Goal: Use online tool/utility: Utilize a website feature to perform a specific function

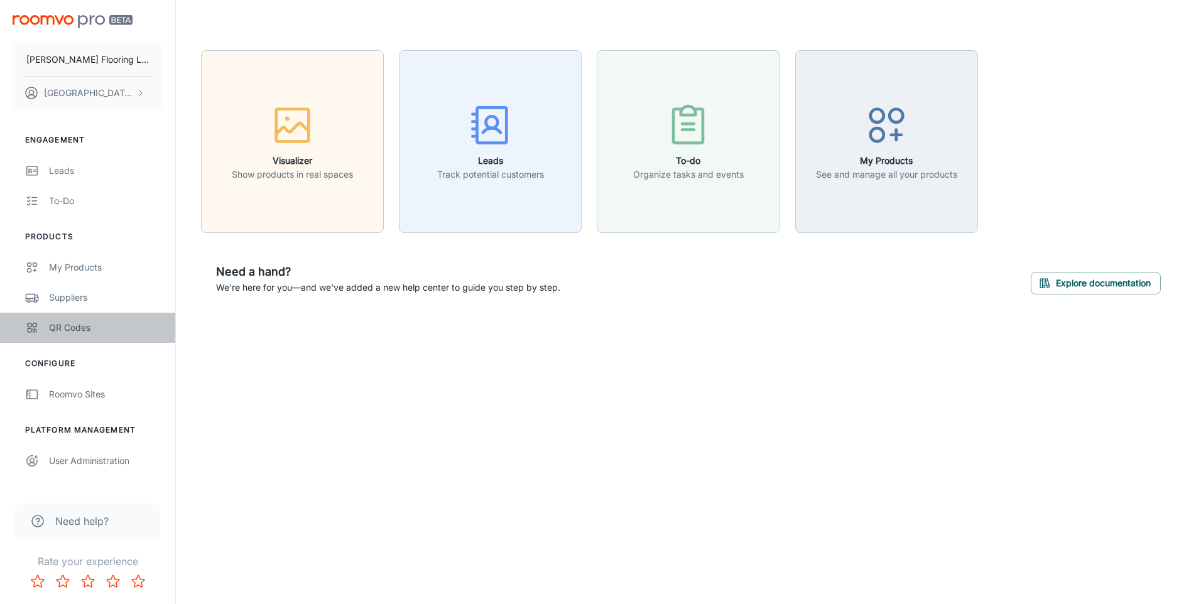
click at [75, 330] on div "QR Codes" at bounding box center [106, 328] width 114 height 14
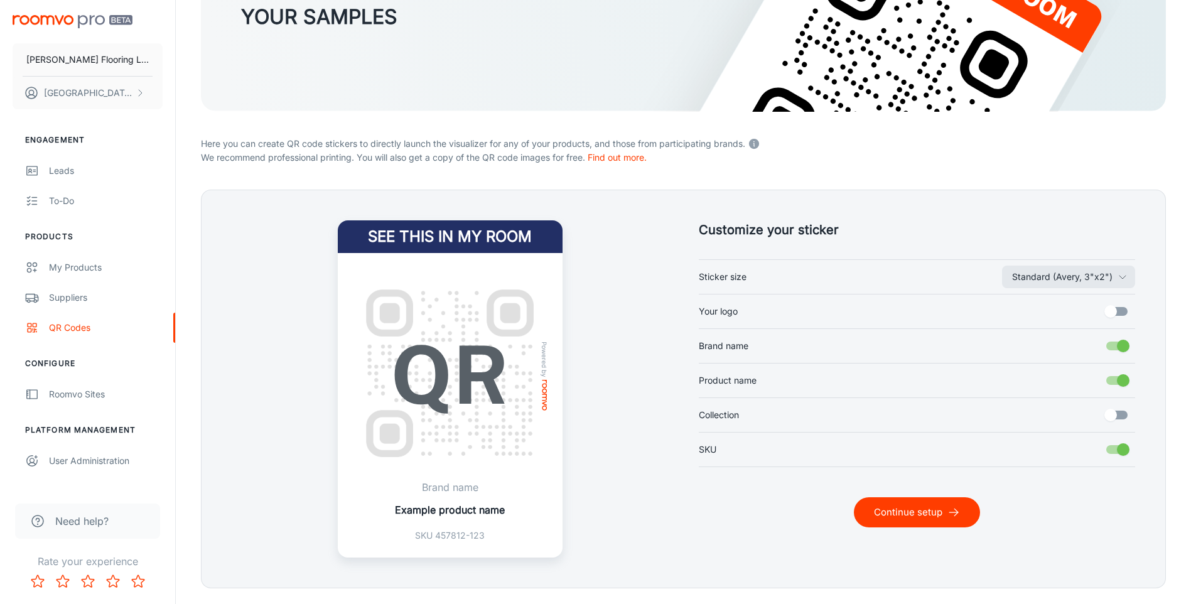
scroll to position [222, 0]
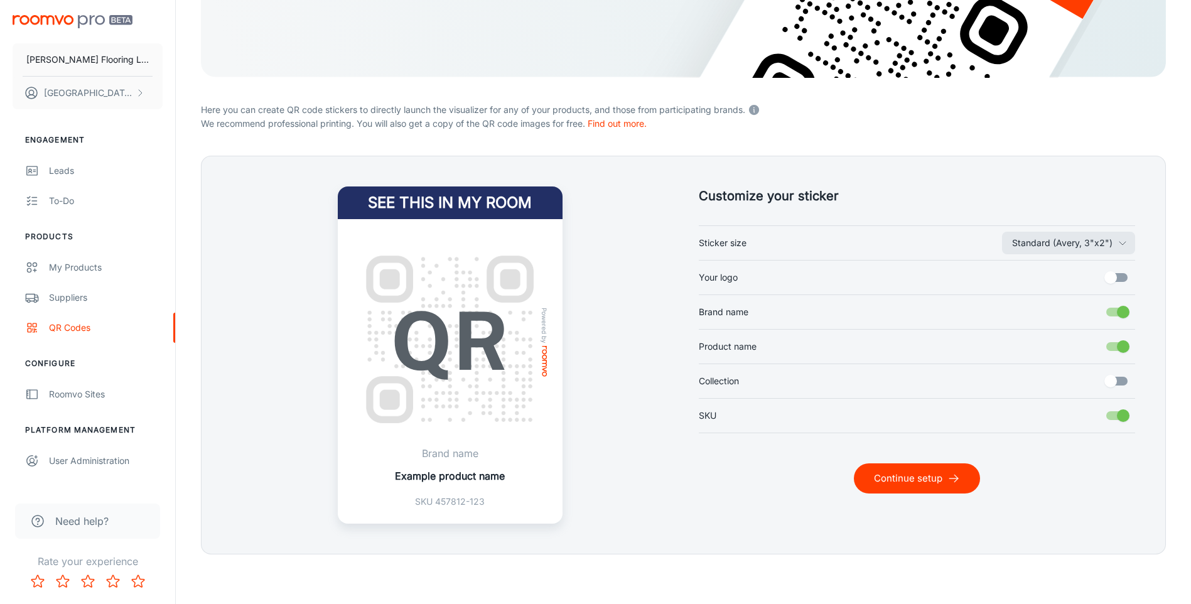
click at [1112, 277] on input "Your logo" at bounding box center [1111, 278] width 72 height 24
checkbox input "true"
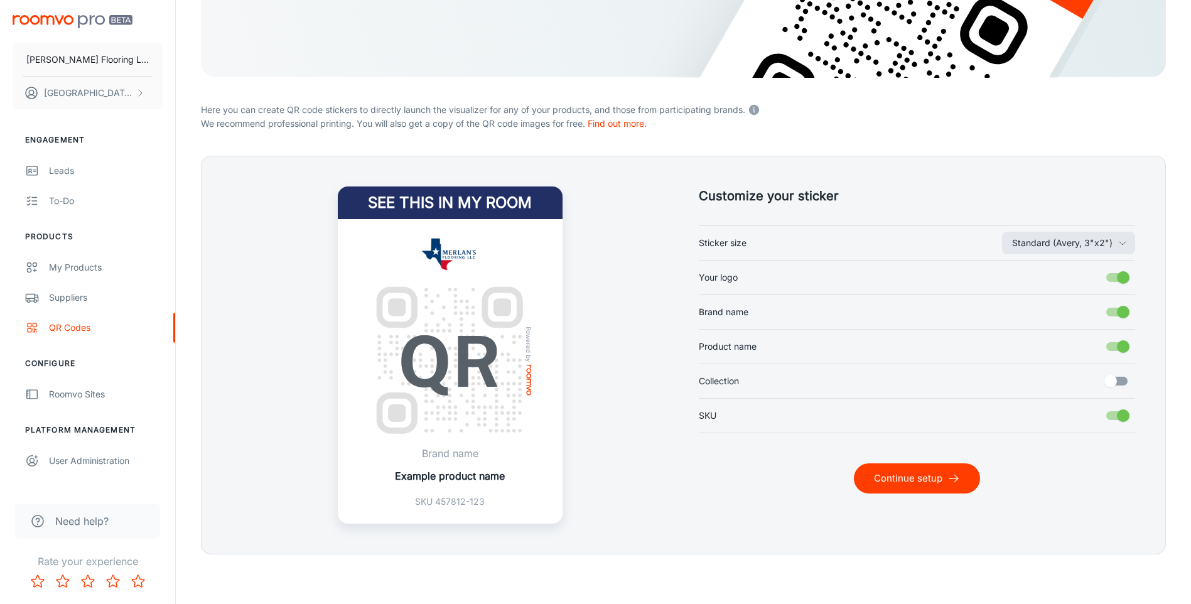
click at [1110, 379] on input "Collection" at bounding box center [1111, 381] width 72 height 24
checkbox input "true"
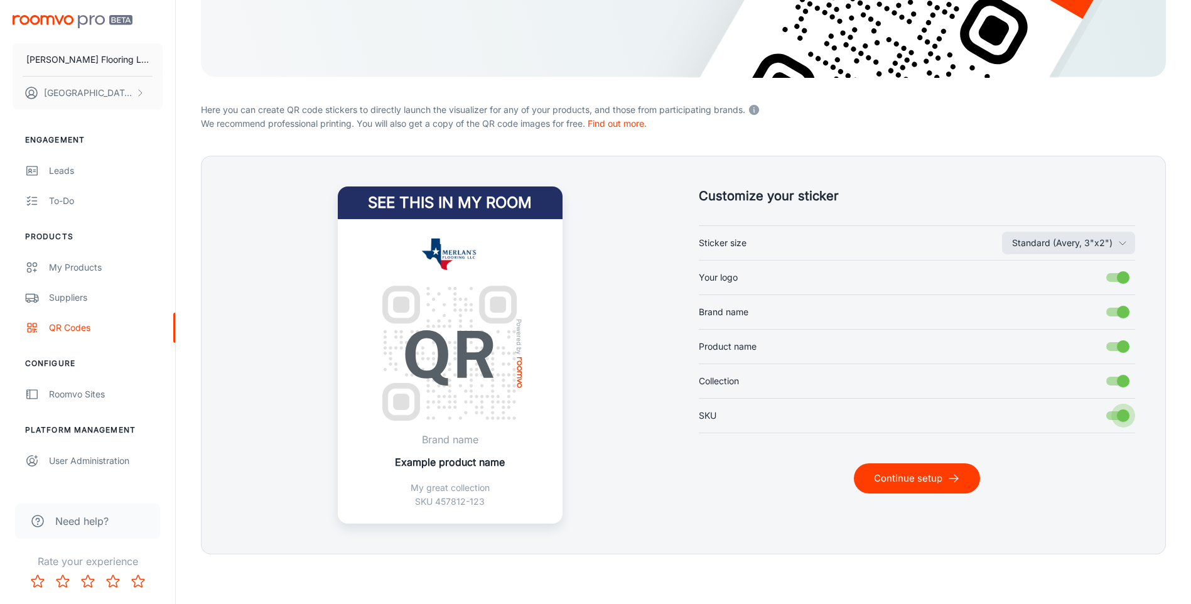
click at [1126, 416] on input "SKU" at bounding box center [1124, 416] width 72 height 24
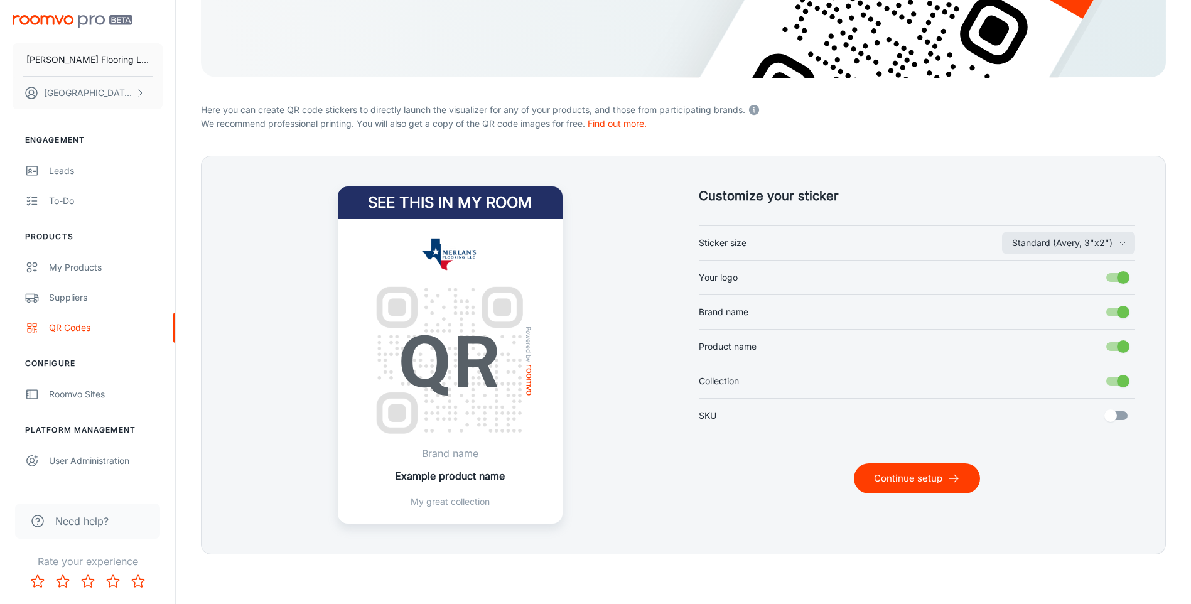
click at [1126, 416] on input "SKU" at bounding box center [1111, 416] width 72 height 24
checkbox input "true"
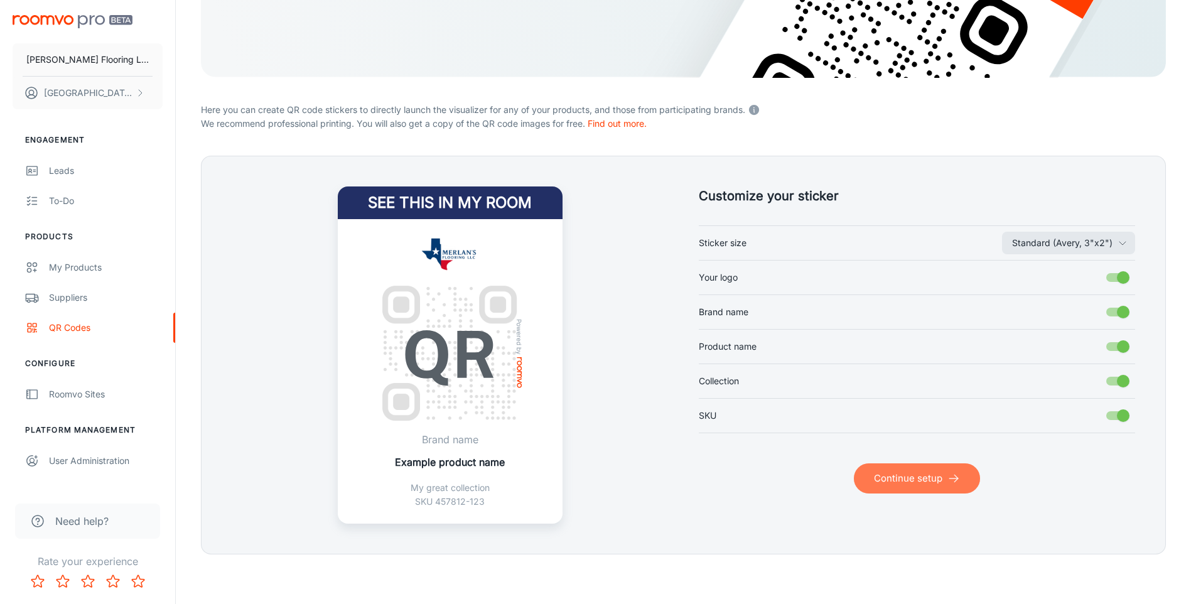
click at [926, 486] on button "Continue setup" at bounding box center [917, 479] width 126 height 30
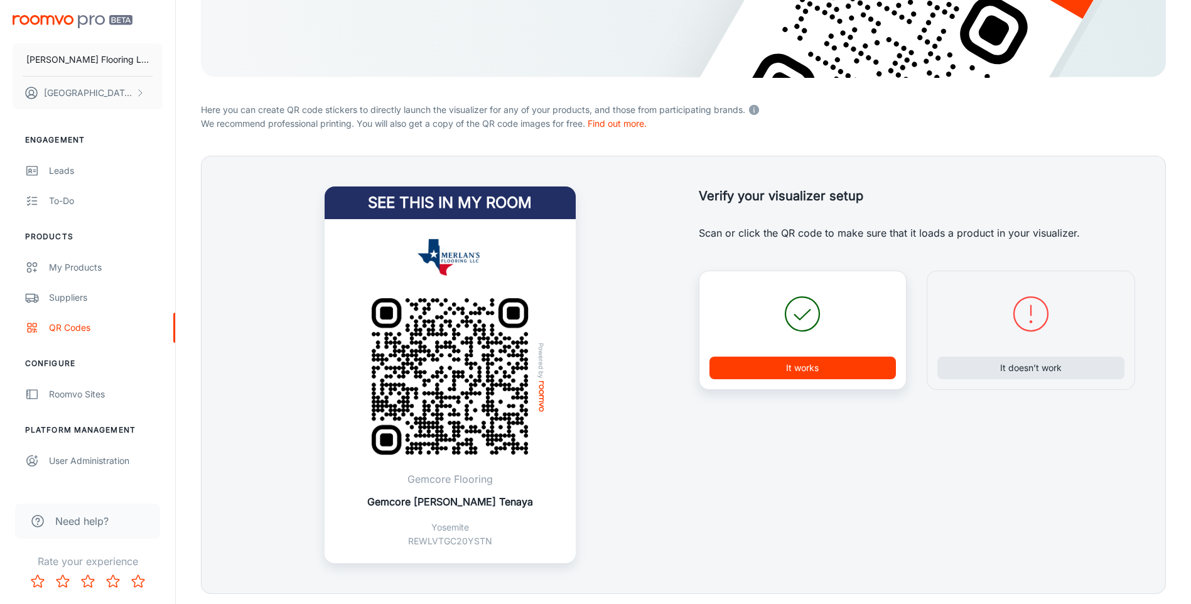
click at [791, 364] on button "It works" at bounding box center [803, 368] width 187 height 23
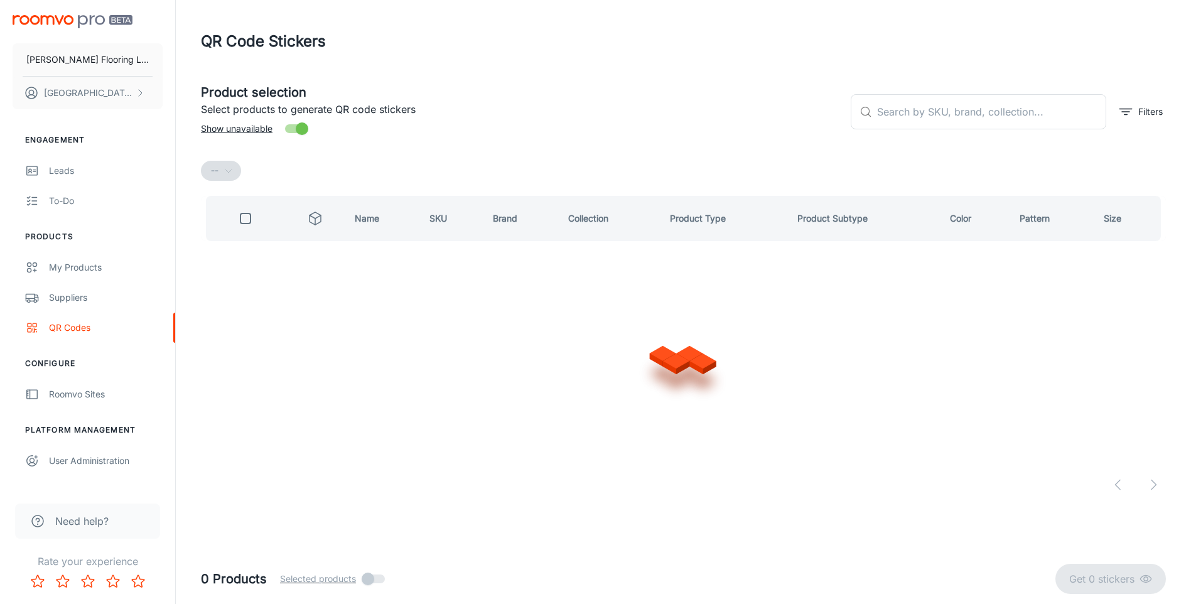
scroll to position [0, 0]
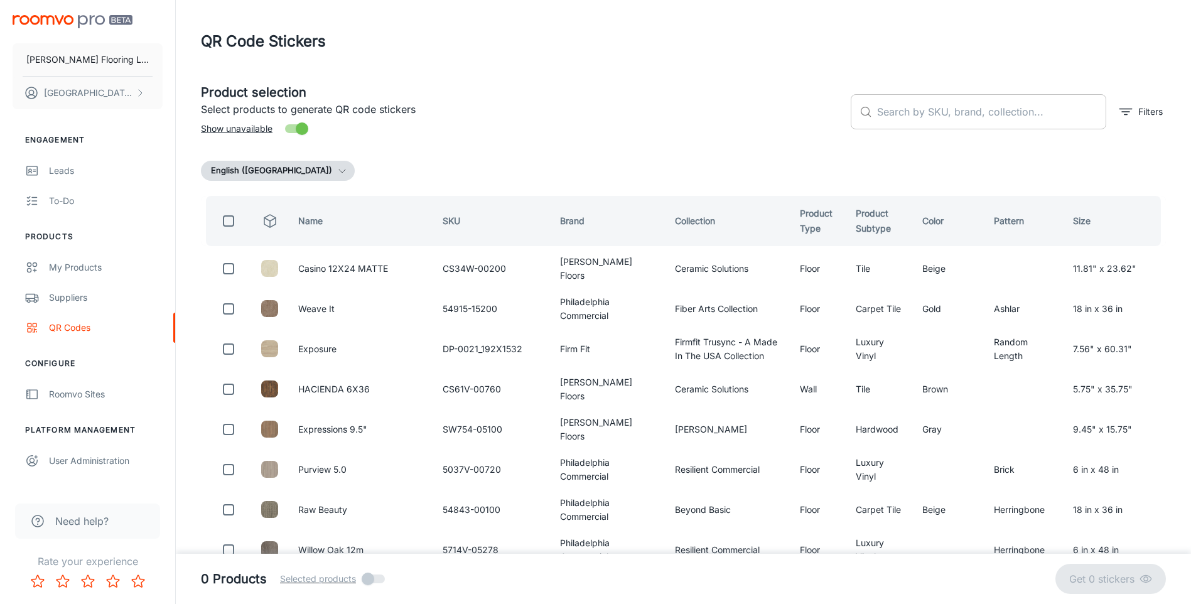
click at [889, 119] on input "text" at bounding box center [991, 111] width 229 height 35
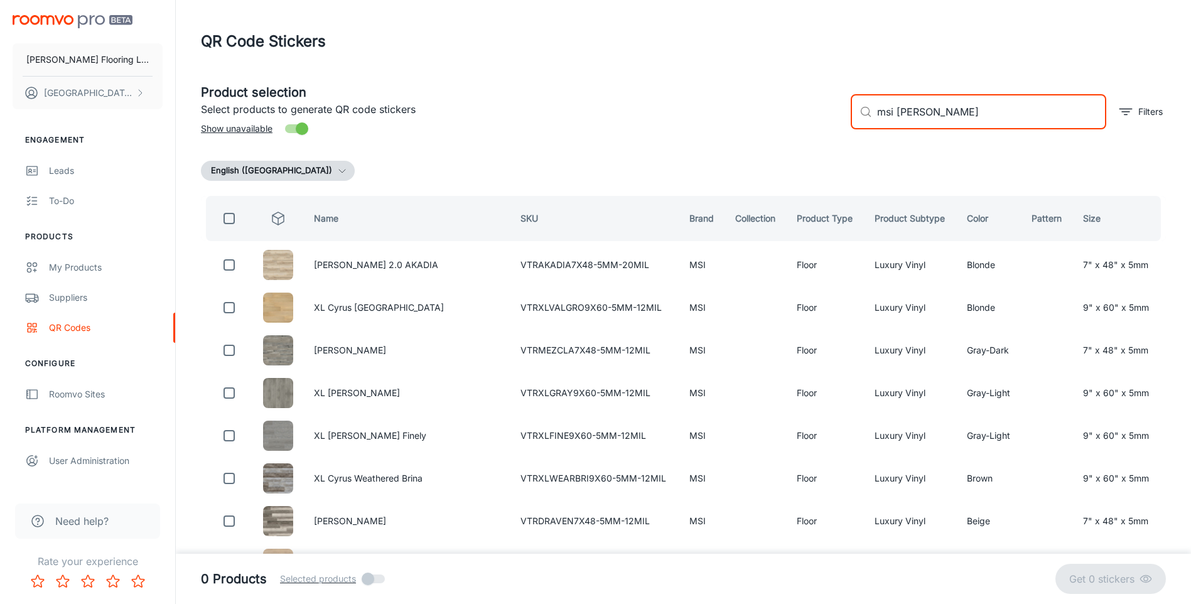
type input "msi [PERSON_NAME]"
click at [236, 222] on input "checkbox" at bounding box center [229, 218] width 25 height 25
checkbox input "true"
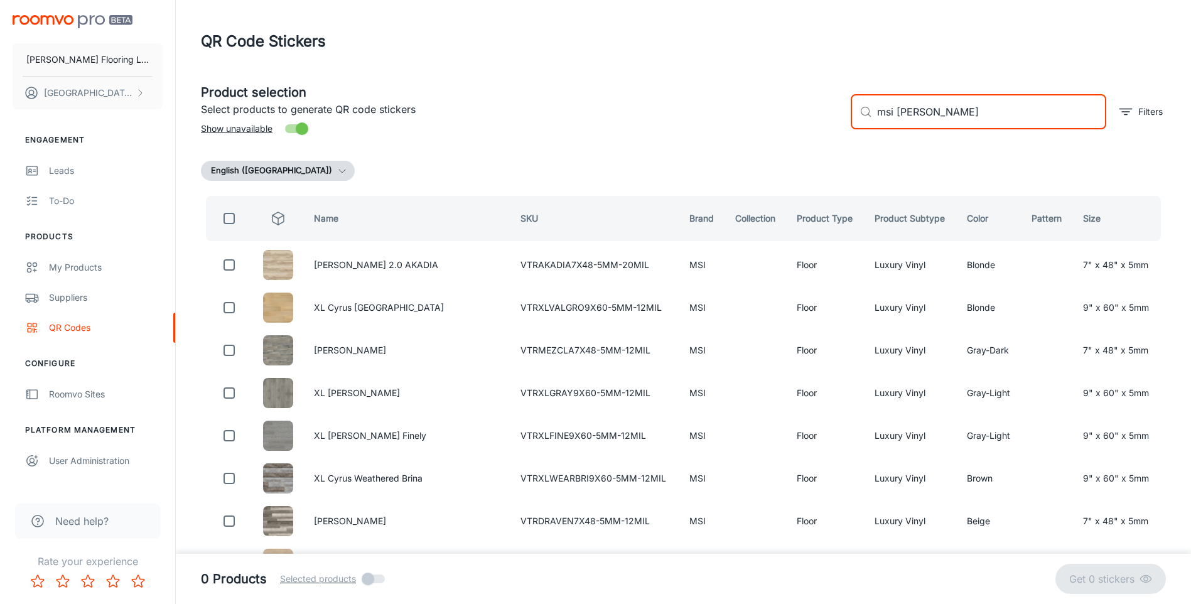
checkbox input "true"
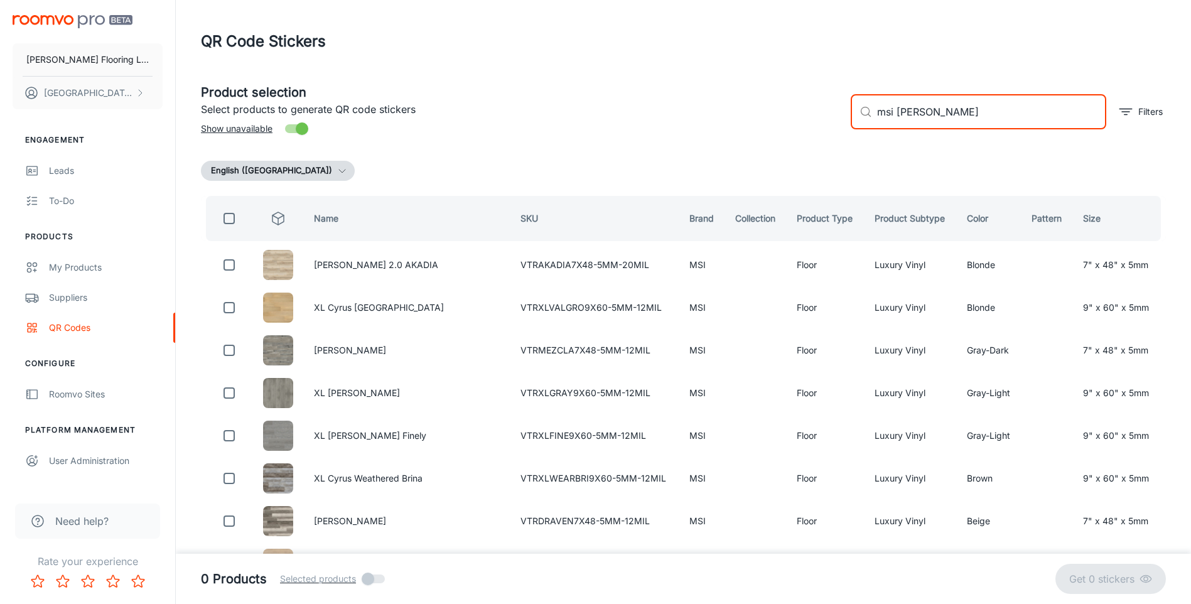
checkbox input "true"
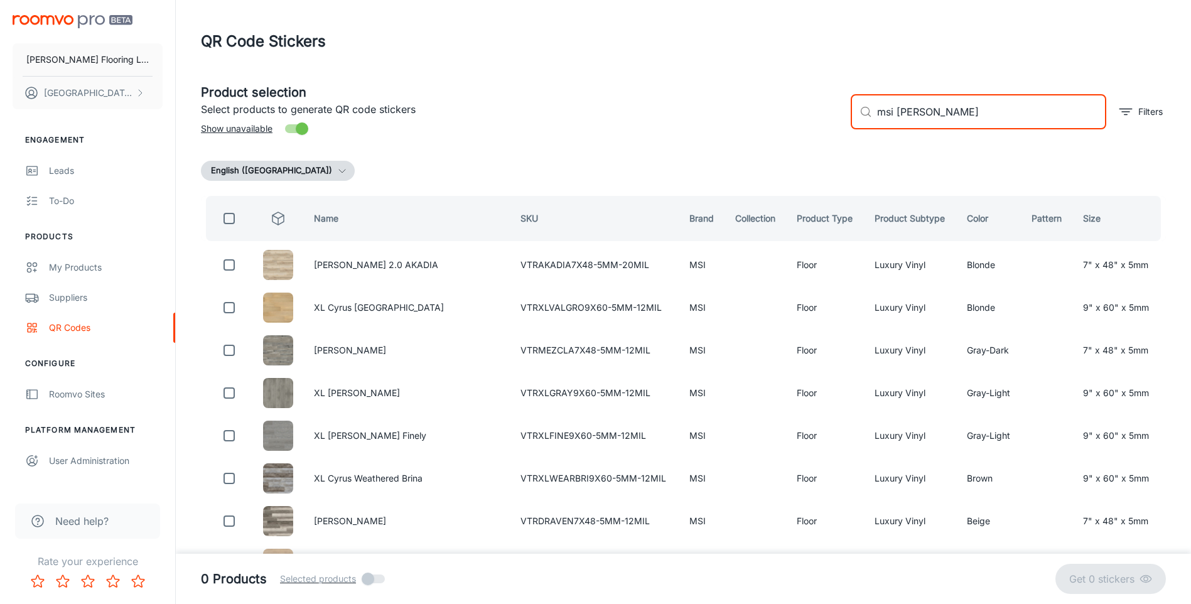
checkbox input "true"
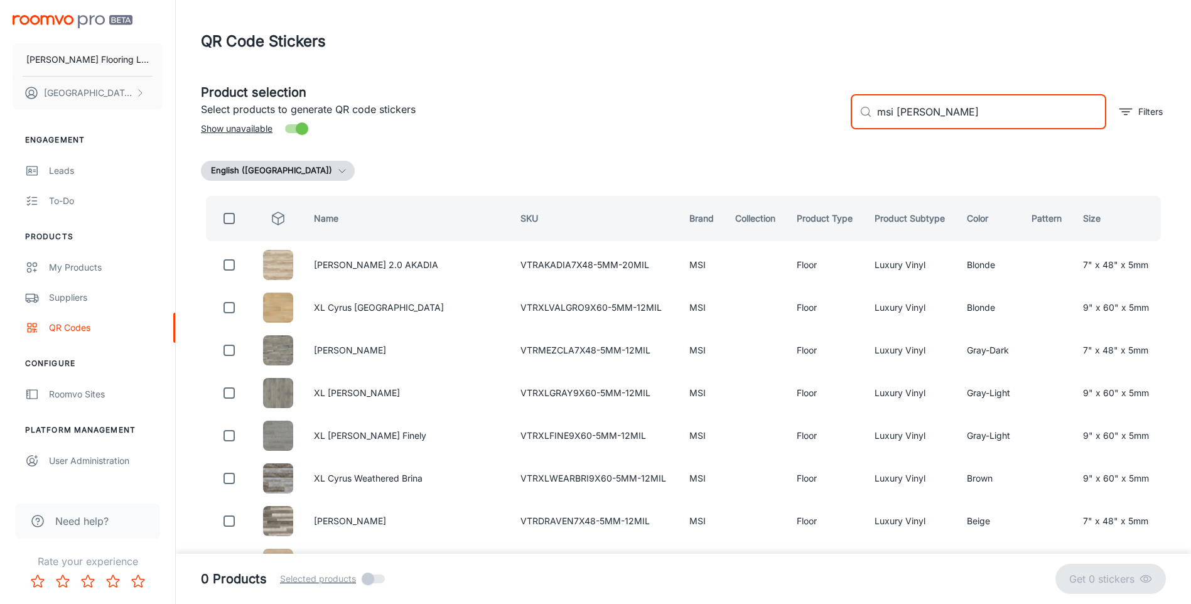
checkbox input "true"
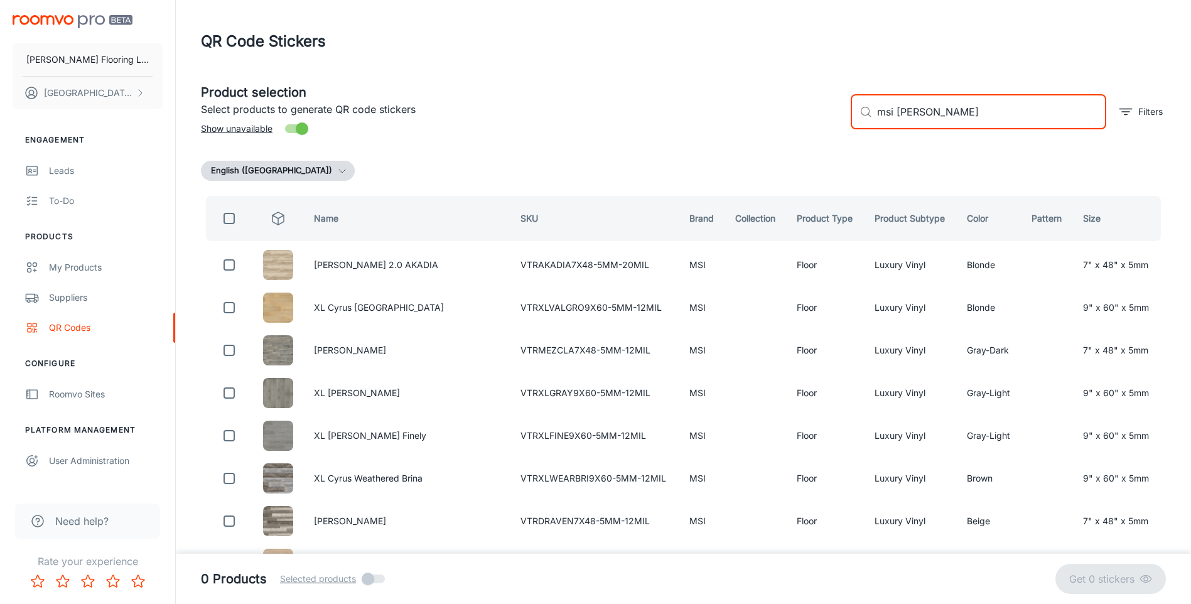
checkbox input "true"
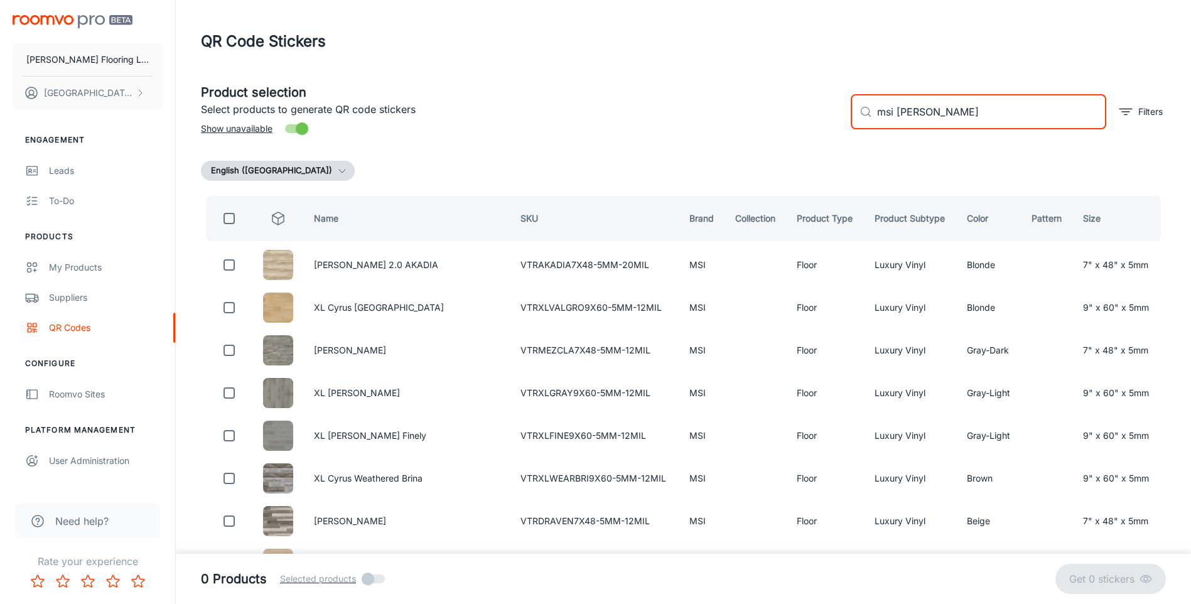
checkbox input "true"
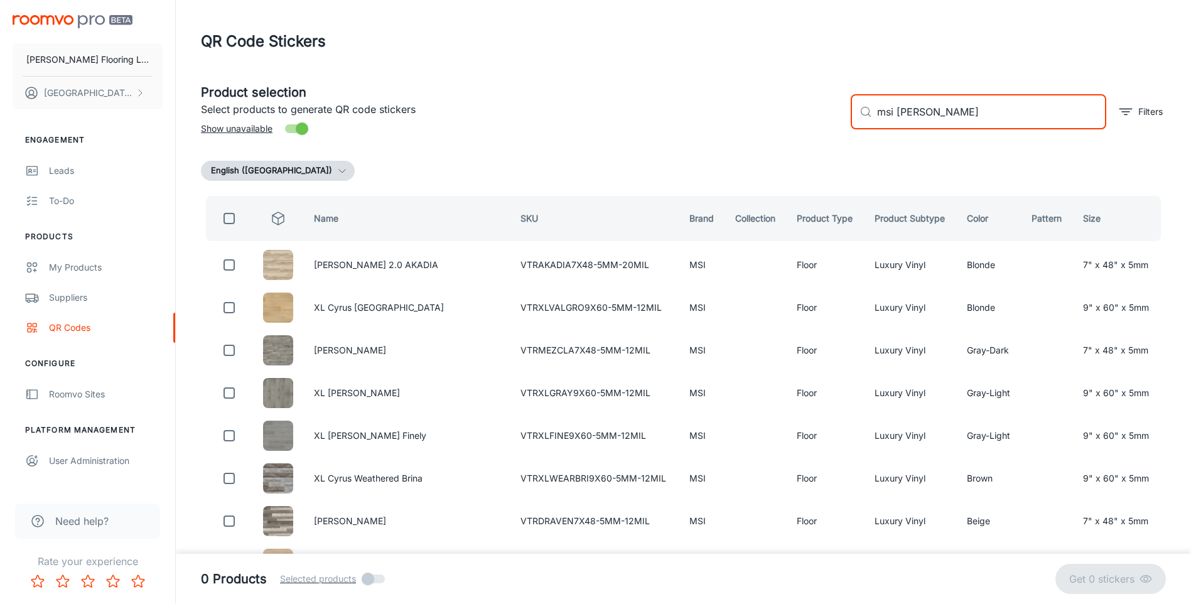
checkbox input "true"
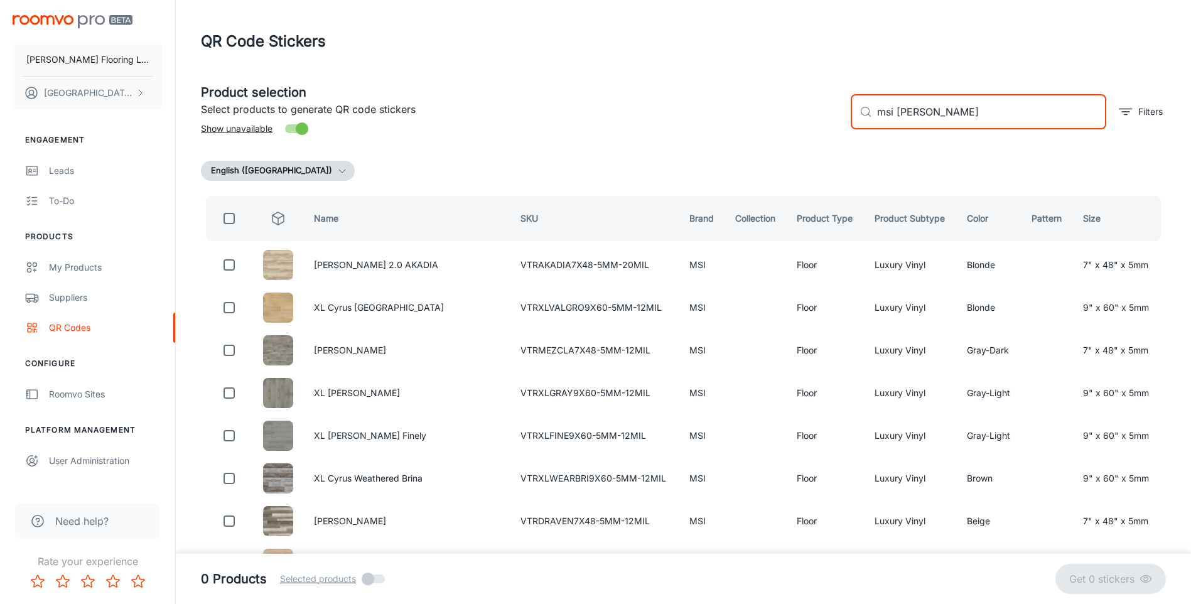
checkbox input "true"
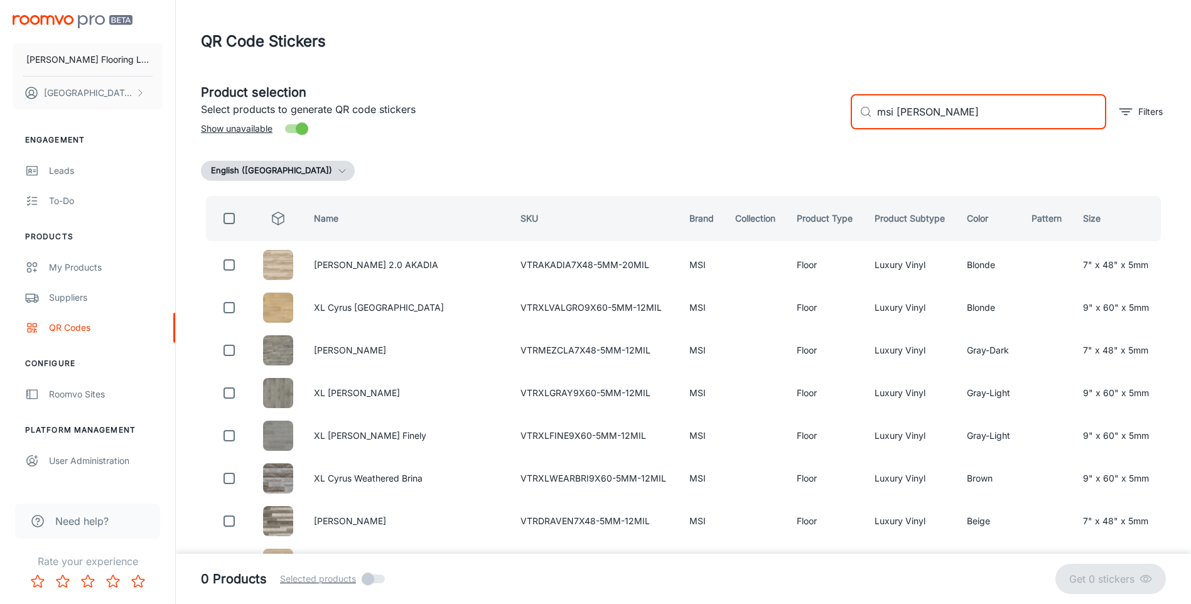
checkbox input "true"
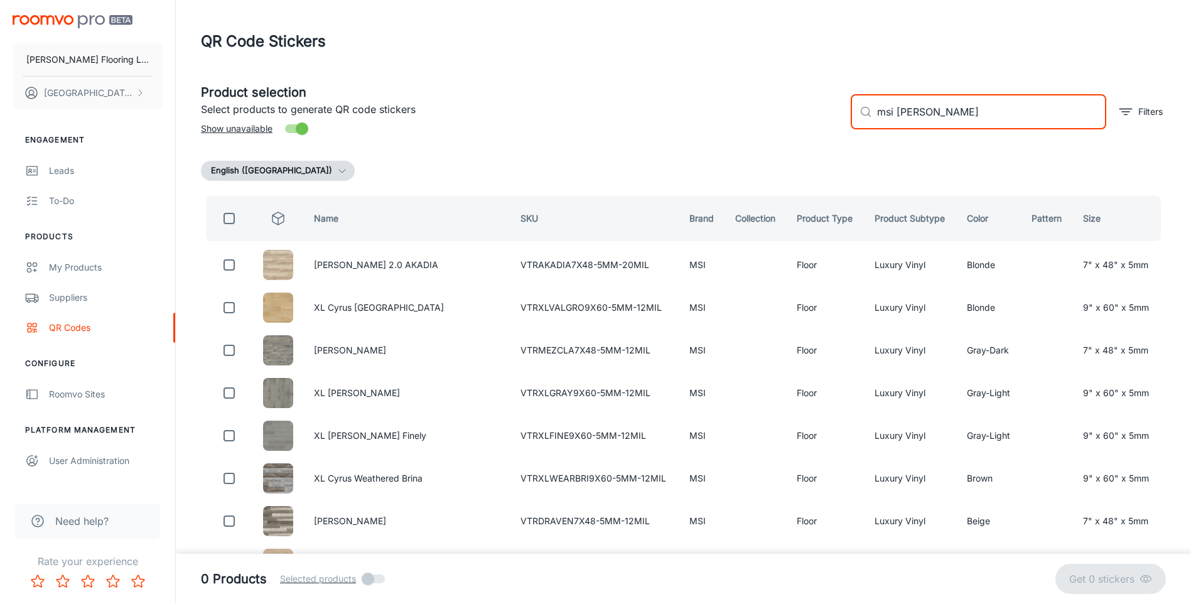
checkbox input "true"
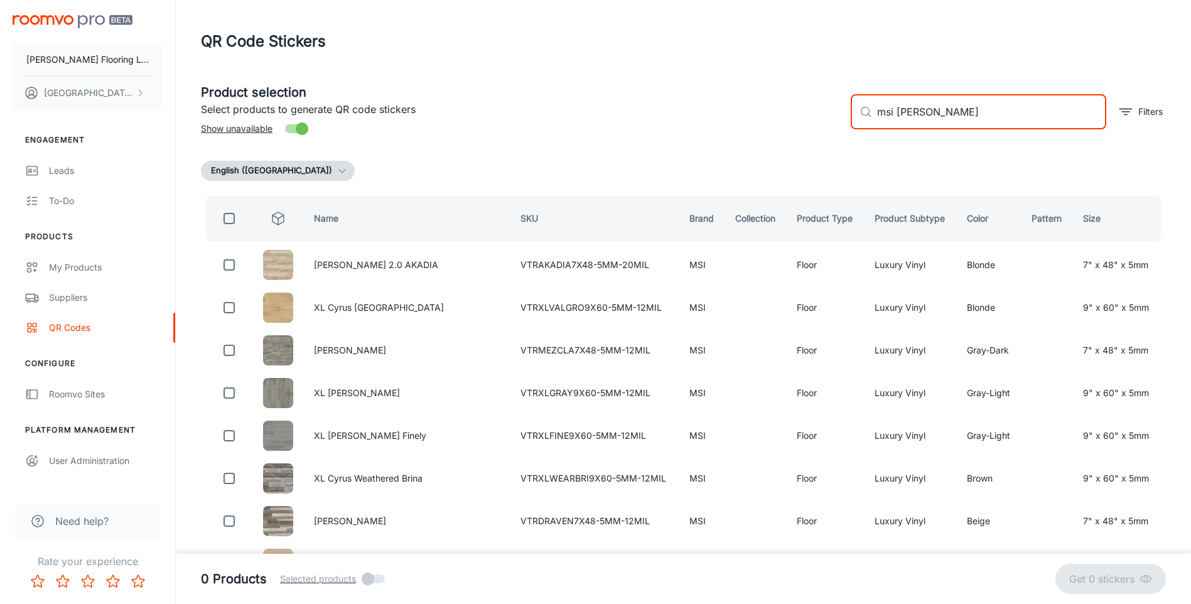
checkbox input "true"
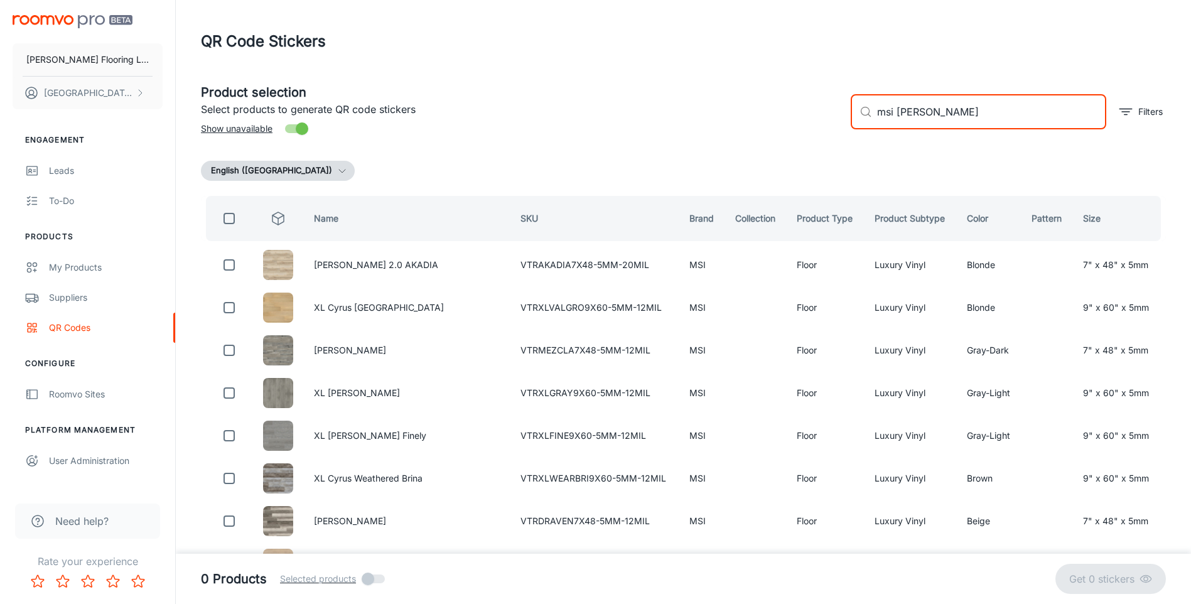
checkbox input "true"
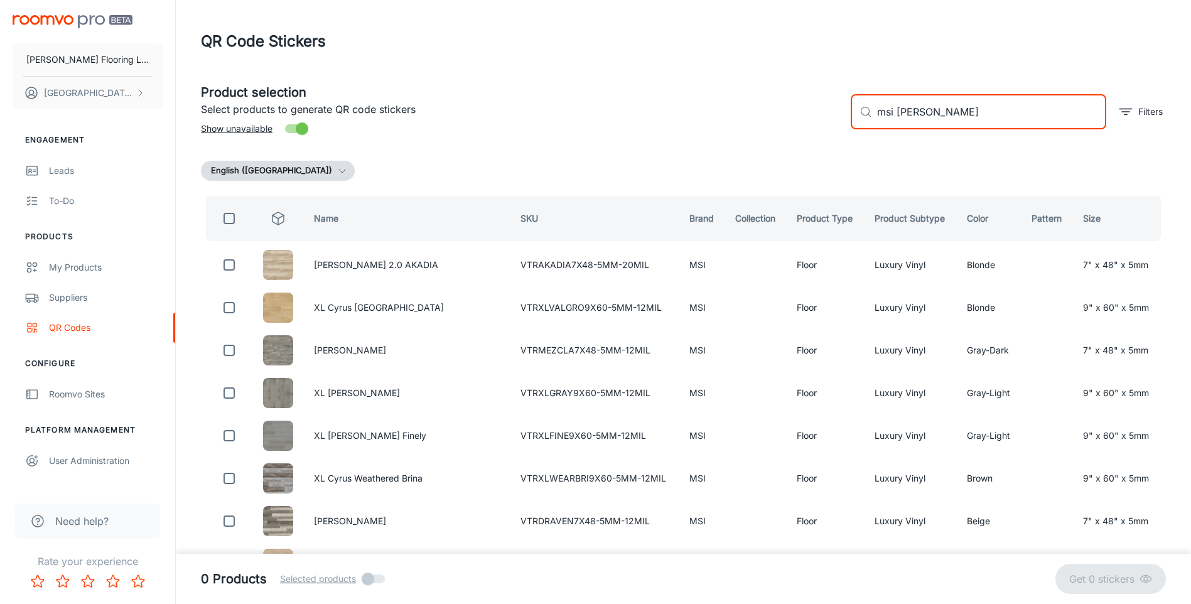
checkbox input "true"
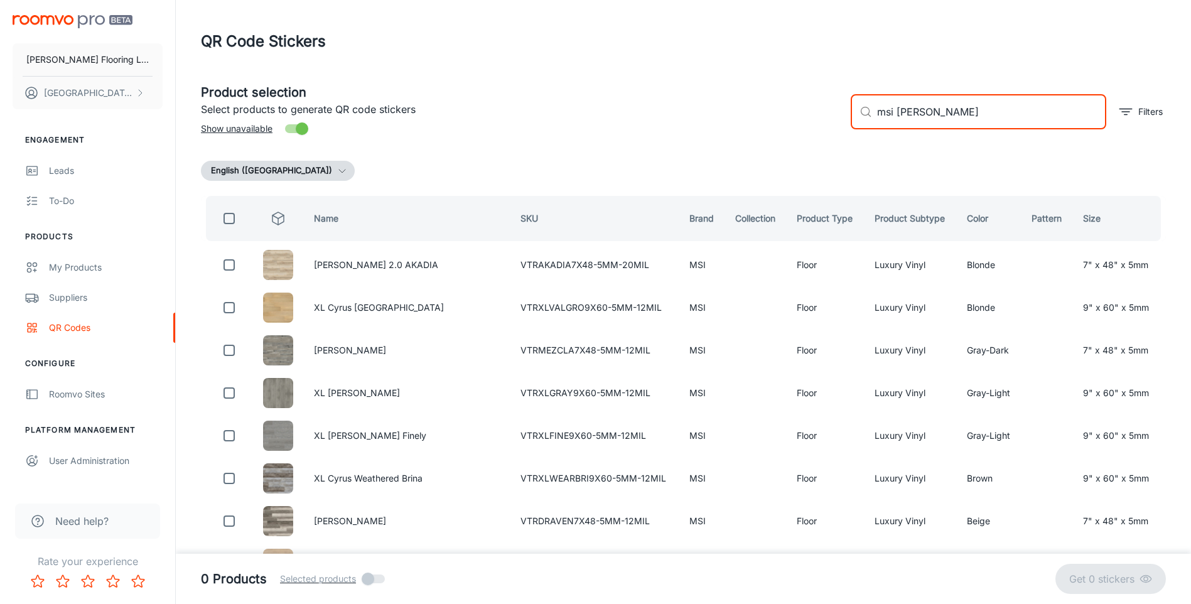
checkbox input "true"
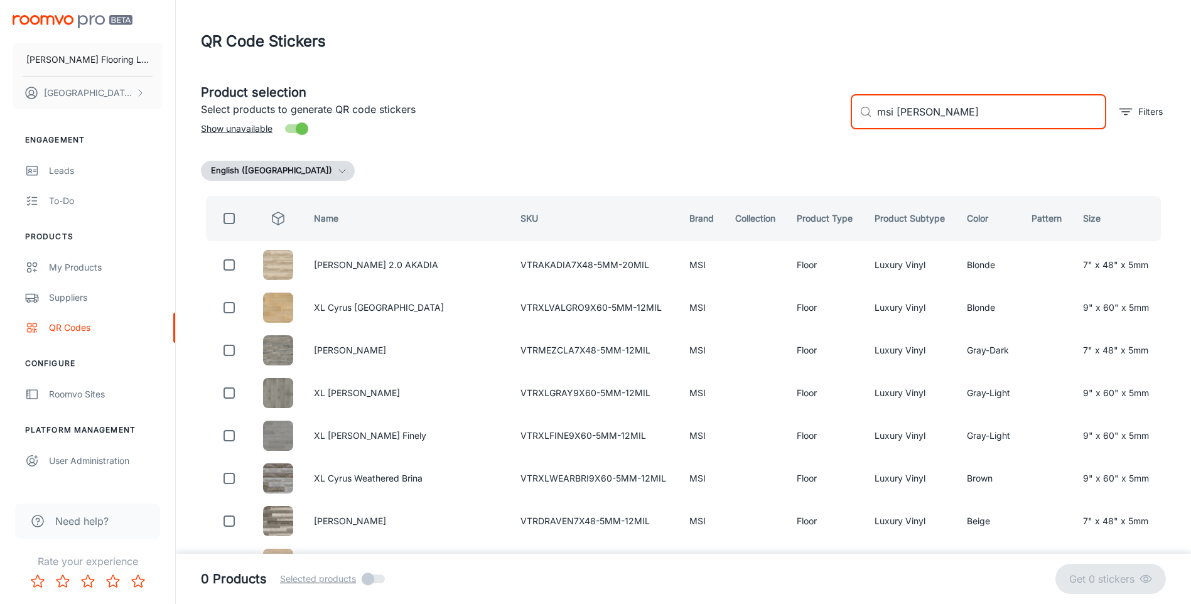
checkbox input "true"
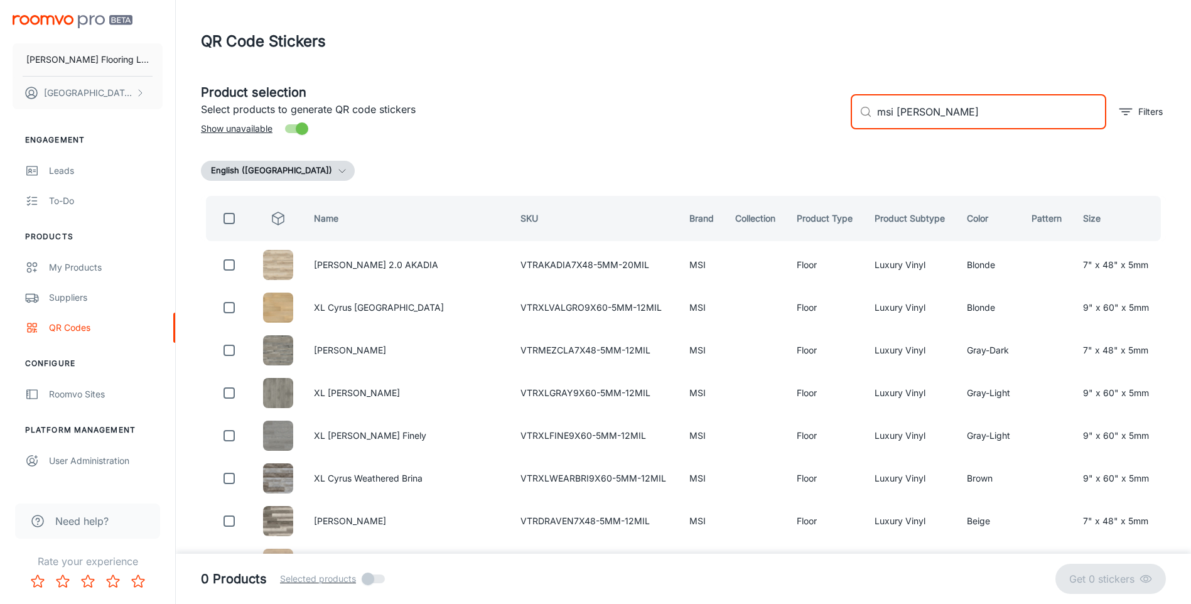
checkbox input "true"
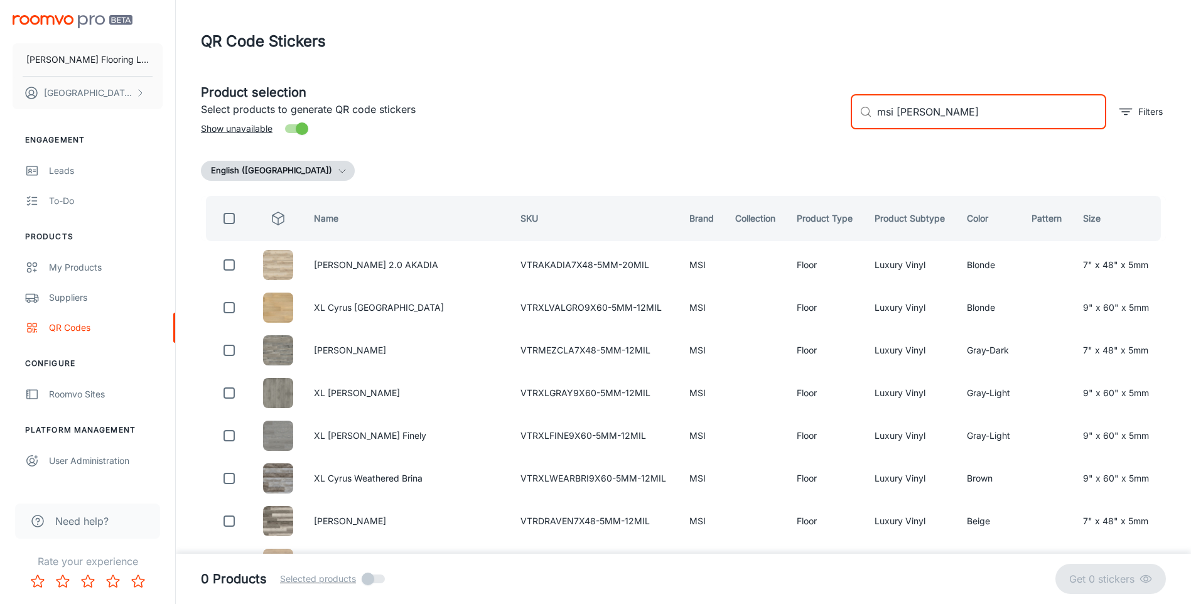
checkbox input "true"
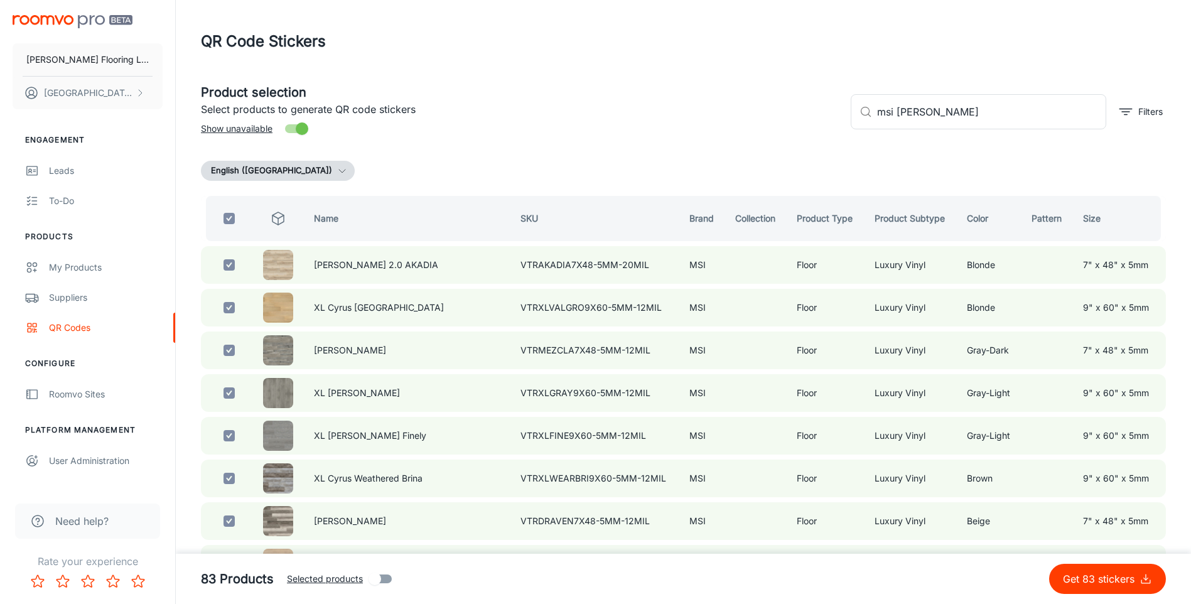
click at [290, 129] on input "Show unavailable" at bounding box center [302, 129] width 72 height 24
checkbox input "false"
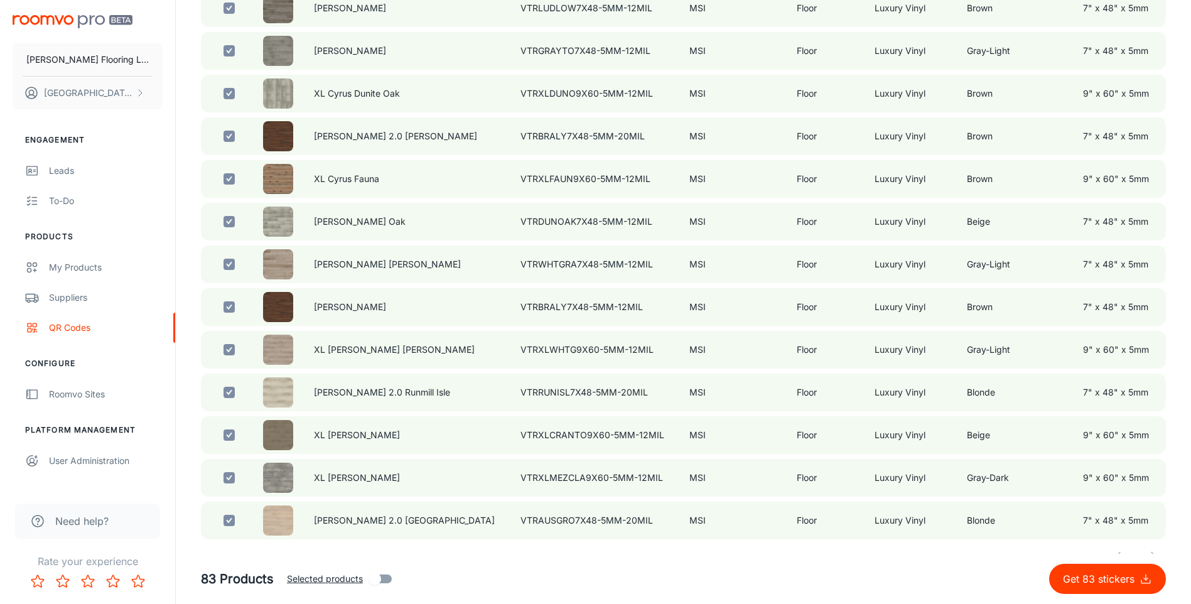
scroll to position [3272, 0]
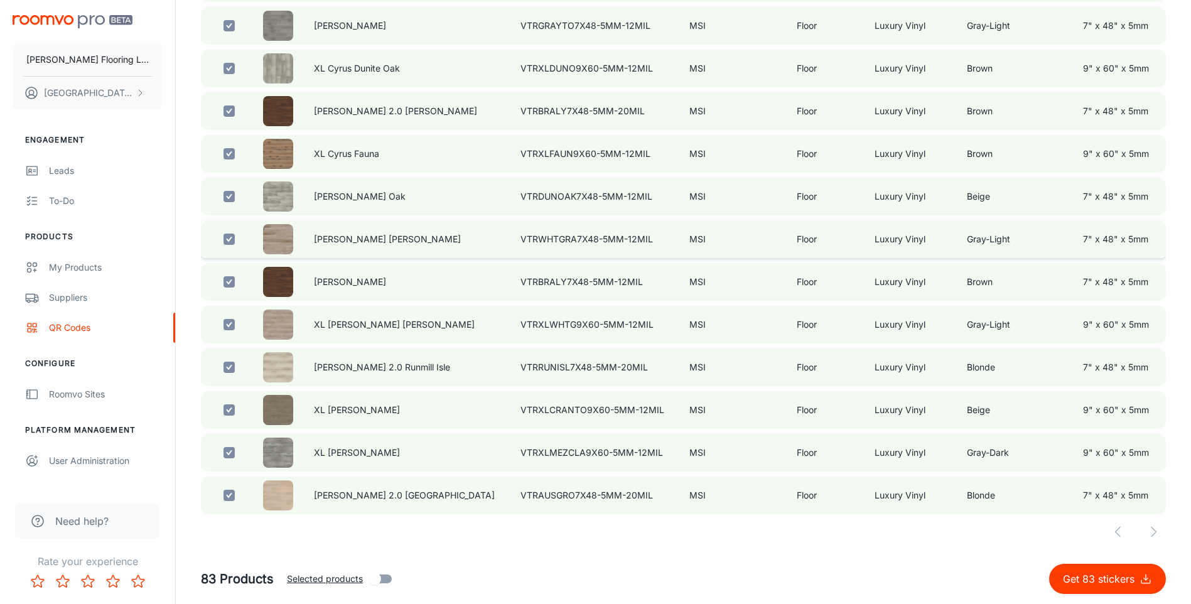
click at [235, 234] on input "checkbox" at bounding box center [229, 239] width 25 height 25
checkbox input "false"
click at [232, 237] on input "checkbox" at bounding box center [229, 239] width 25 height 25
checkbox input "true"
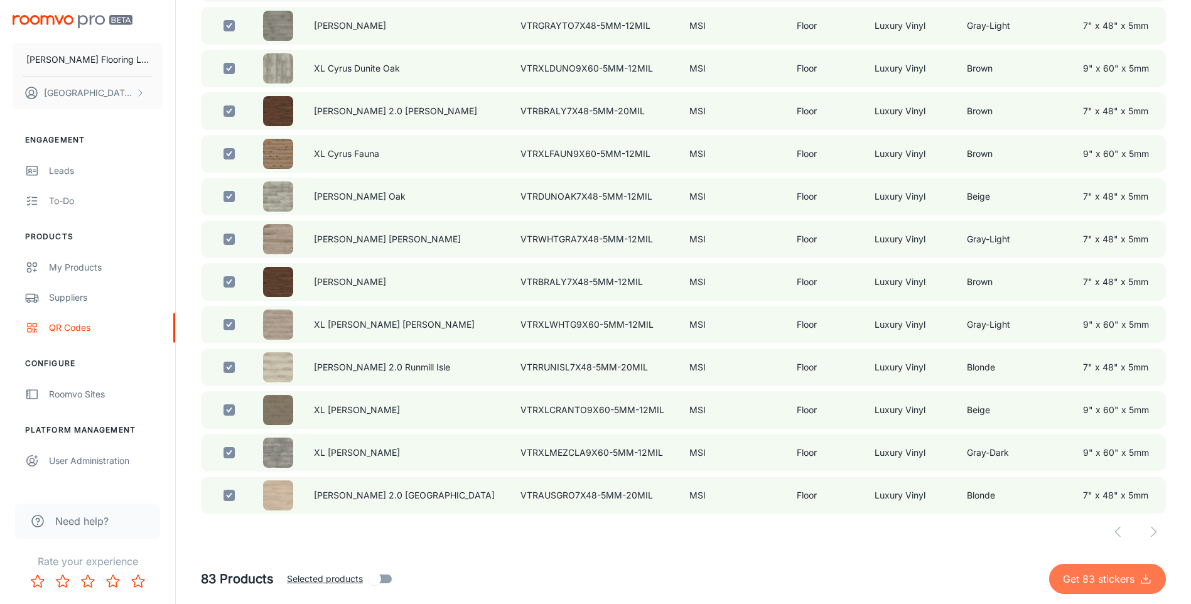
click at [1093, 574] on p "Get 83 stickers" at bounding box center [1101, 579] width 77 height 15
checkbox input "false"
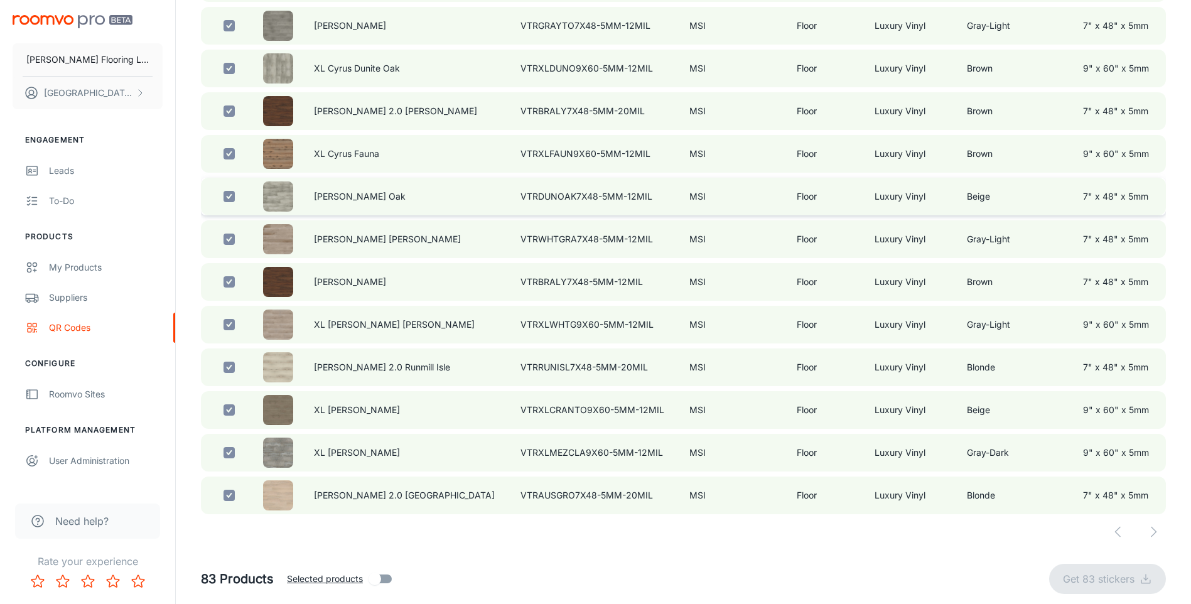
checkbox input "false"
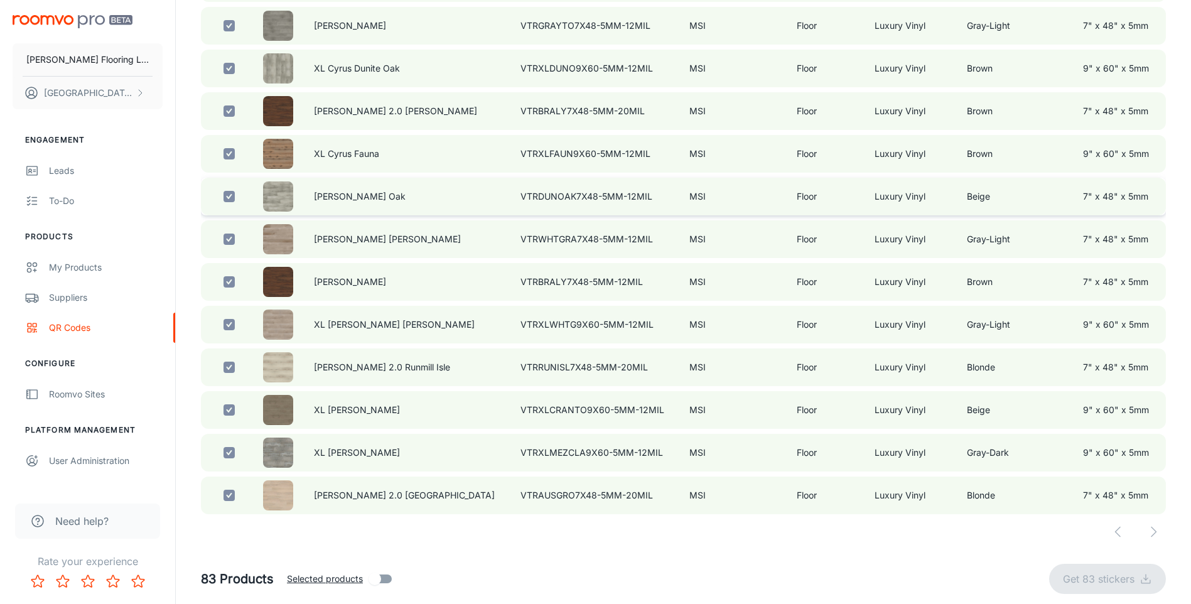
checkbox input "false"
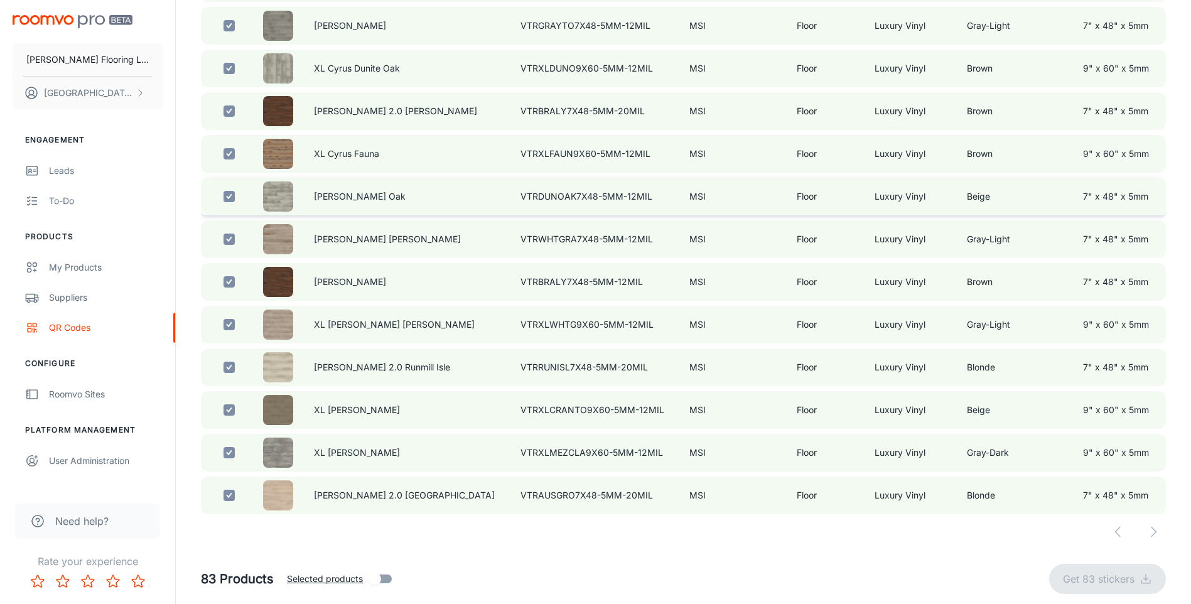
checkbox input "false"
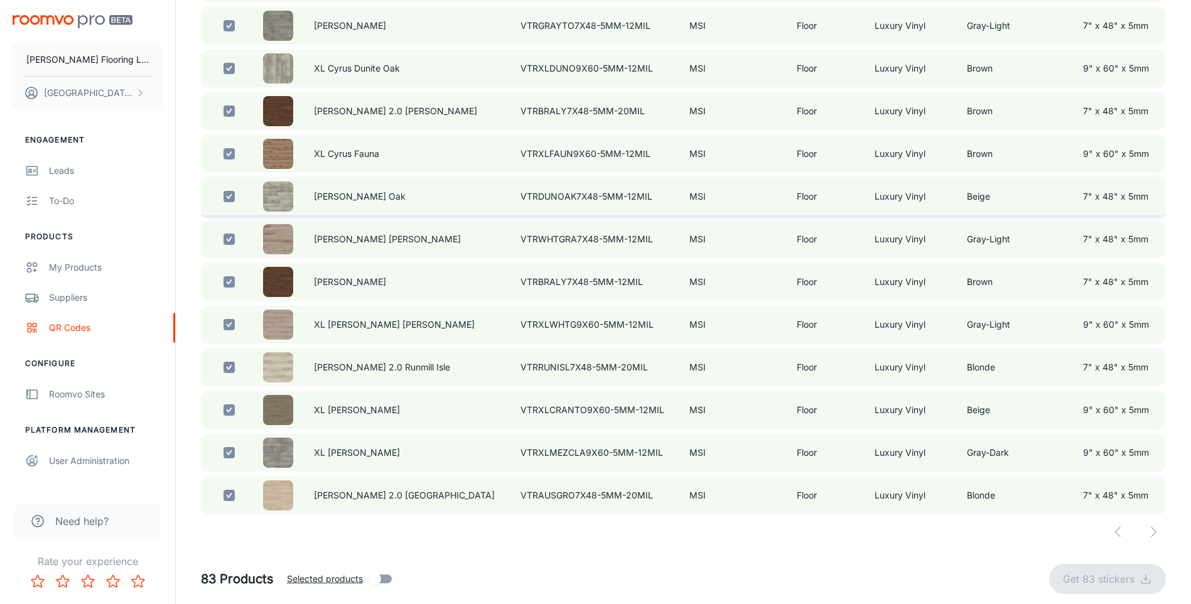
checkbox input "false"
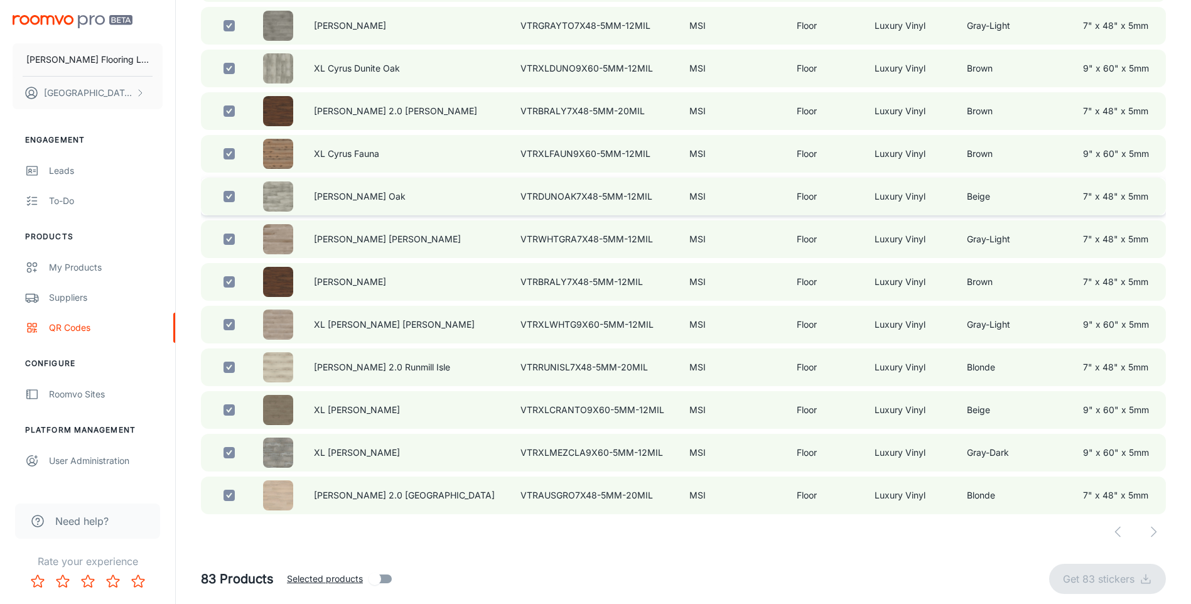
checkbox input "false"
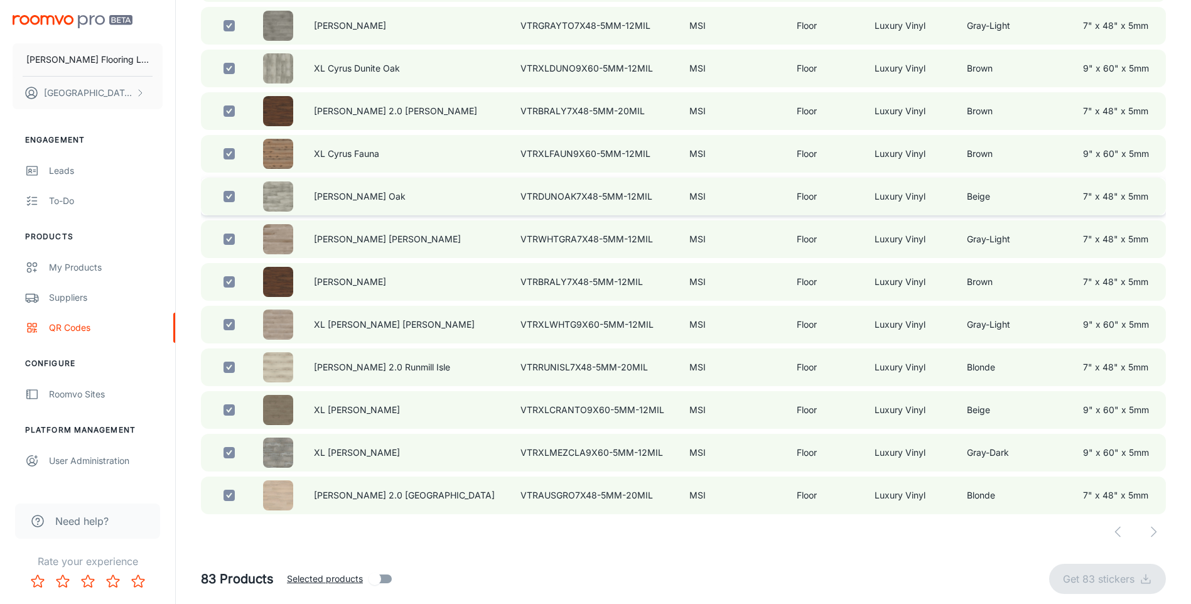
checkbox input "false"
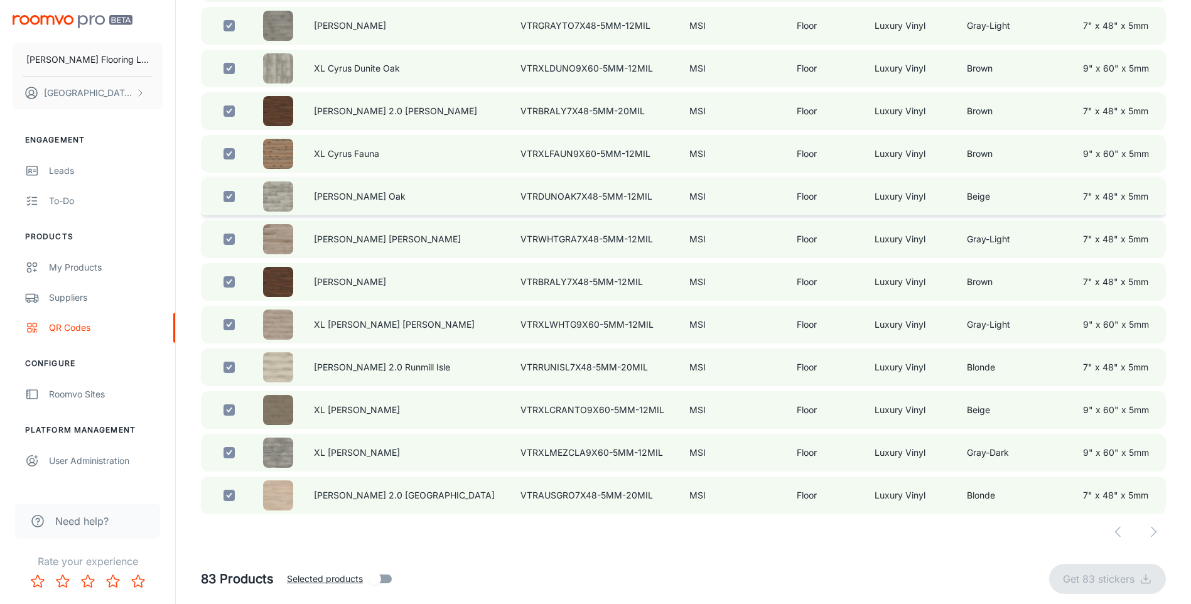
checkbox input "false"
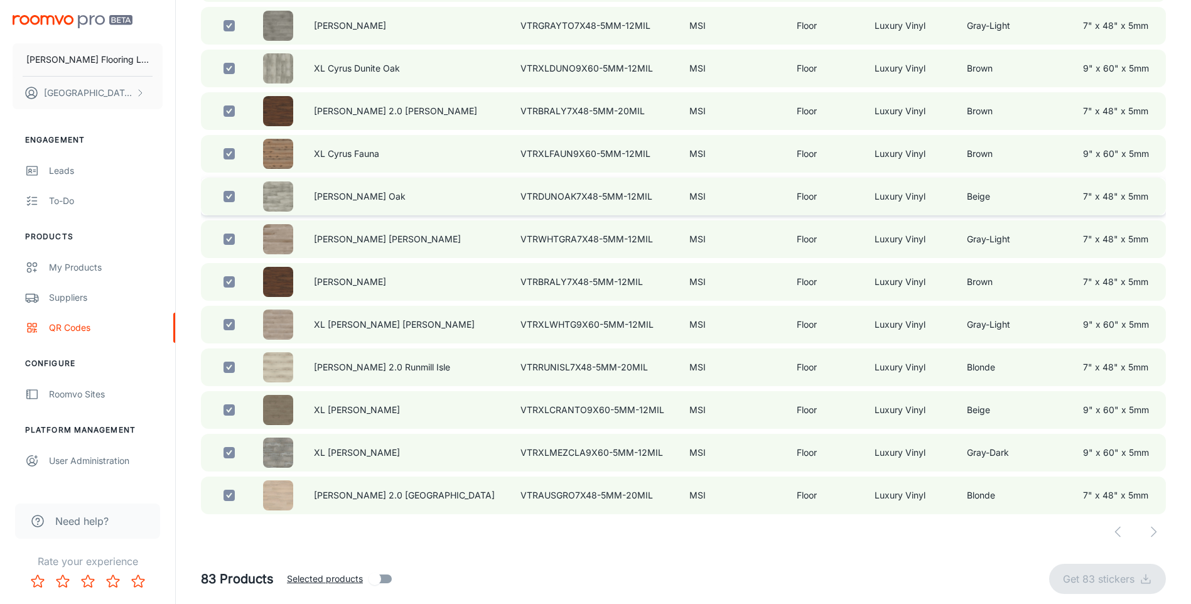
checkbox input "false"
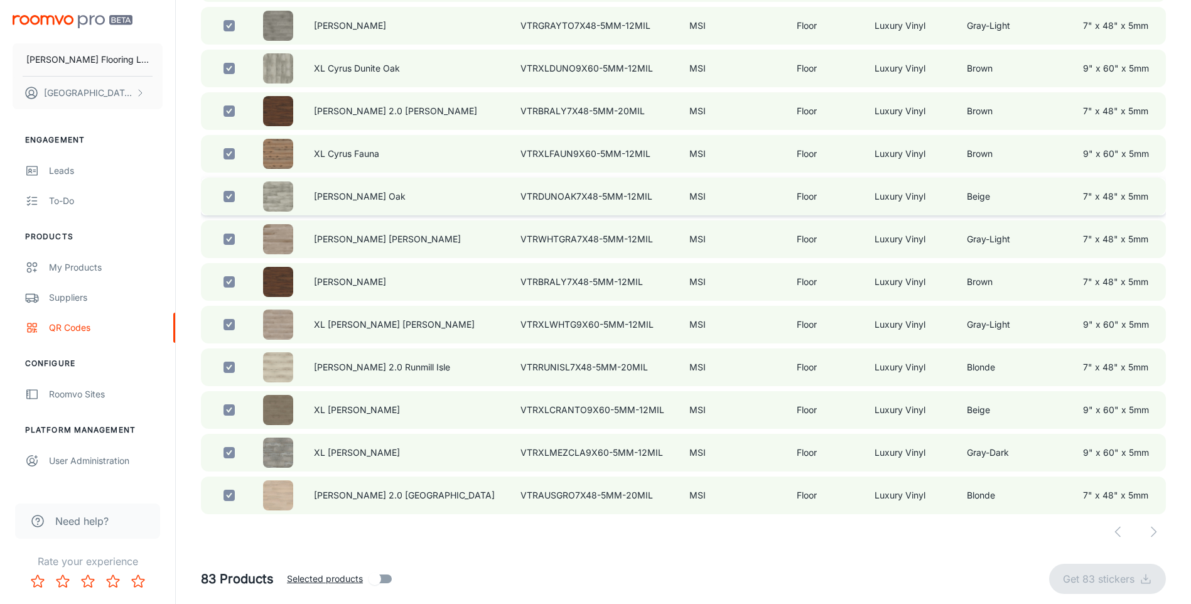
checkbox input "false"
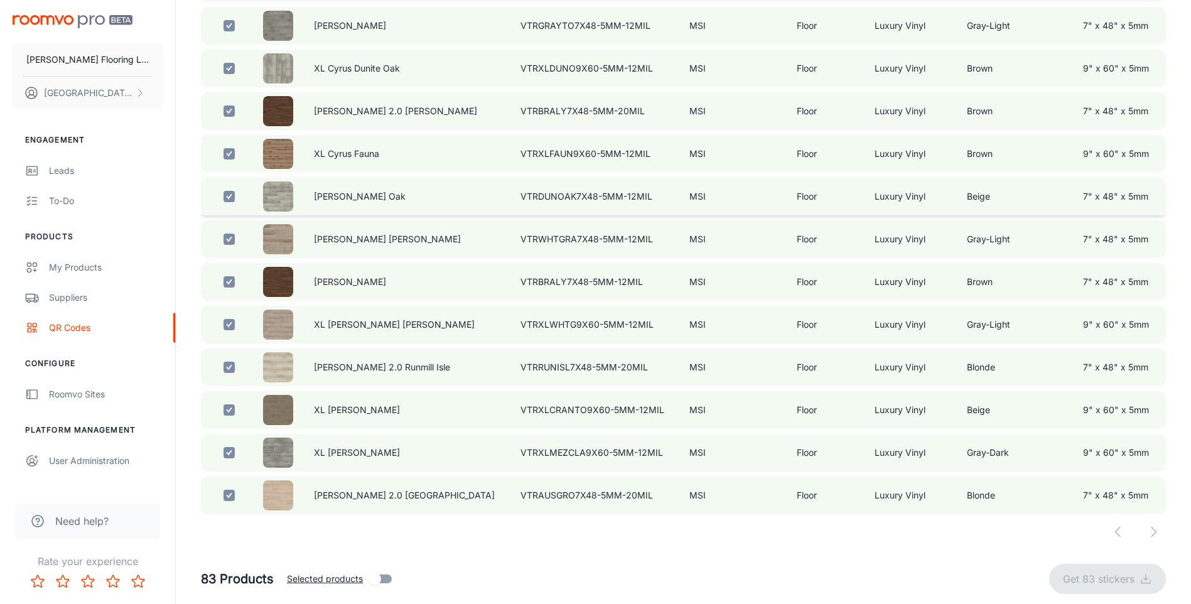
checkbox input "false"
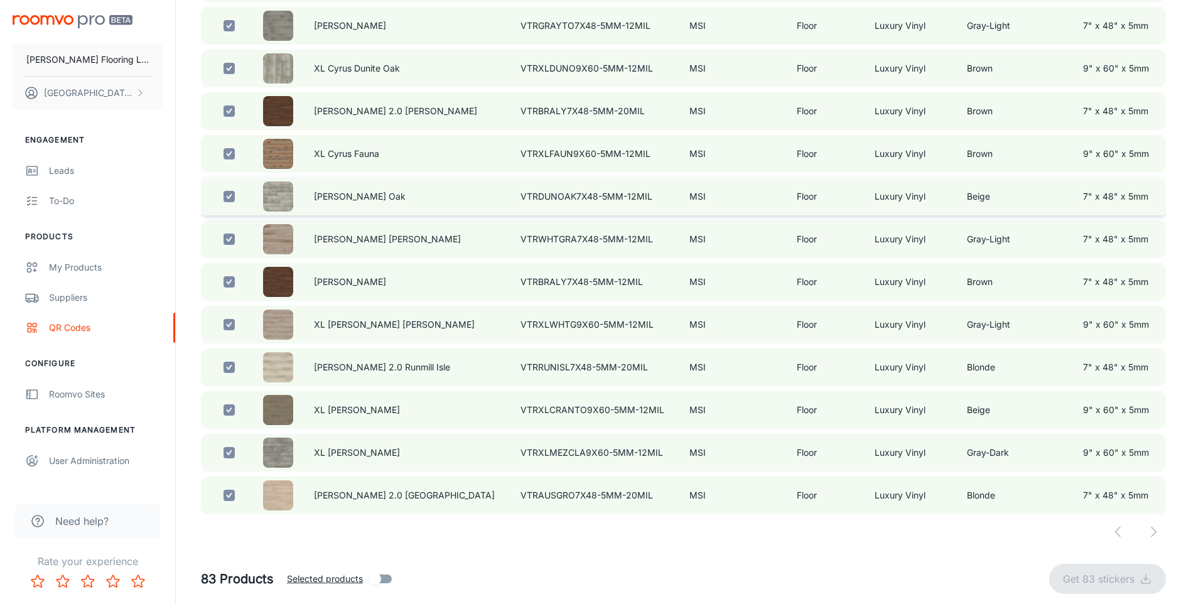
checkbox input "false"
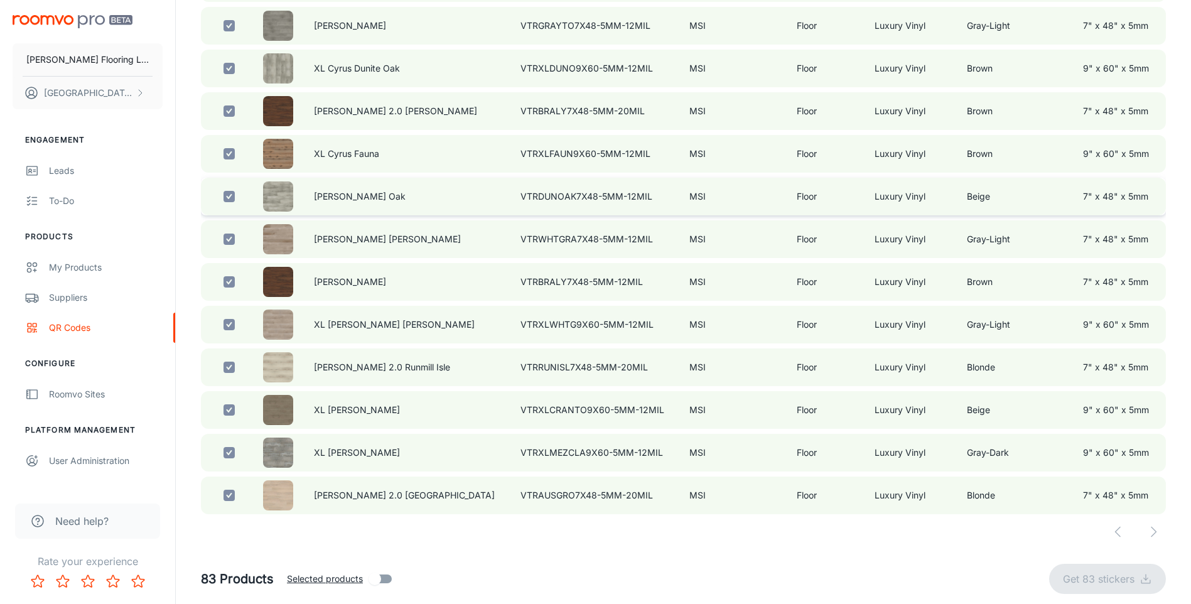
checkbox input "false"
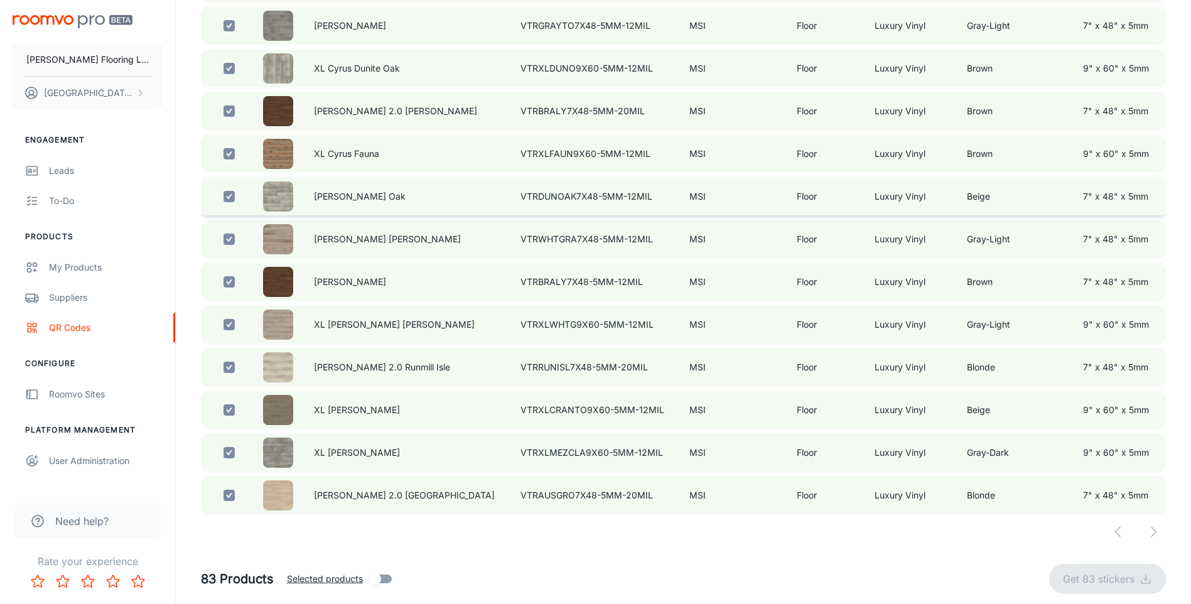
checkbox input "false"
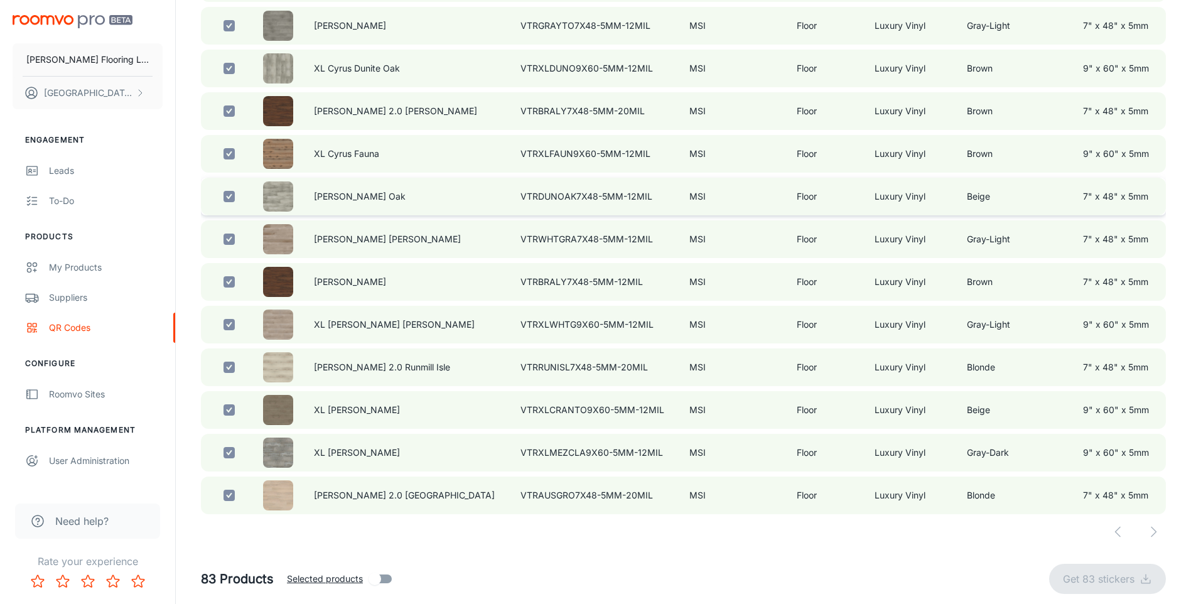
checkbox input "false"
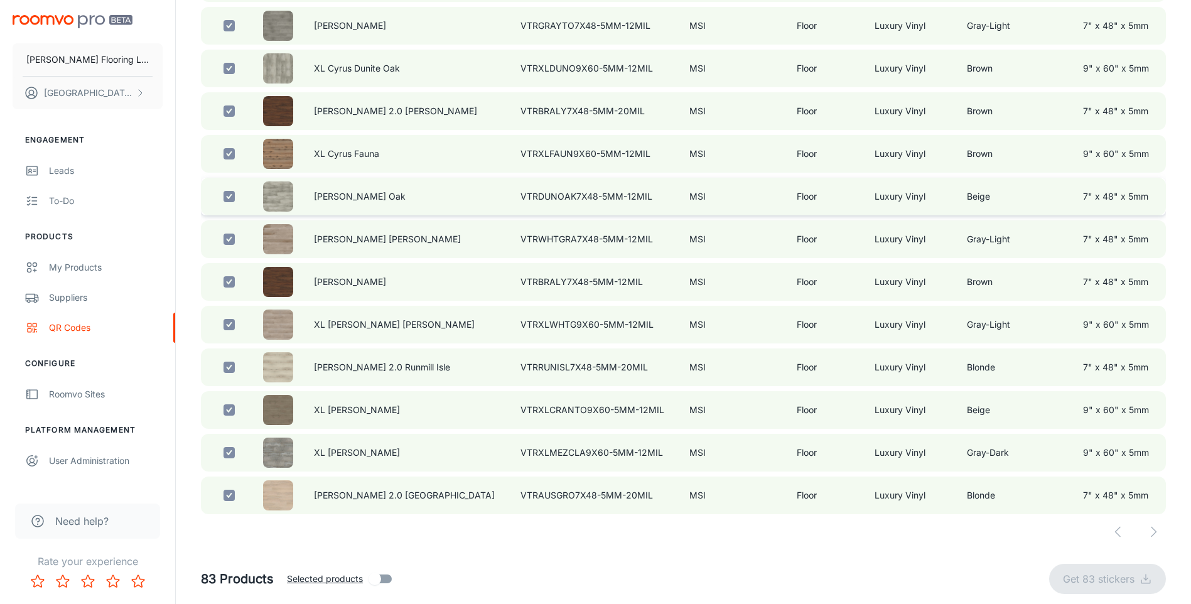
checkbox input "false"
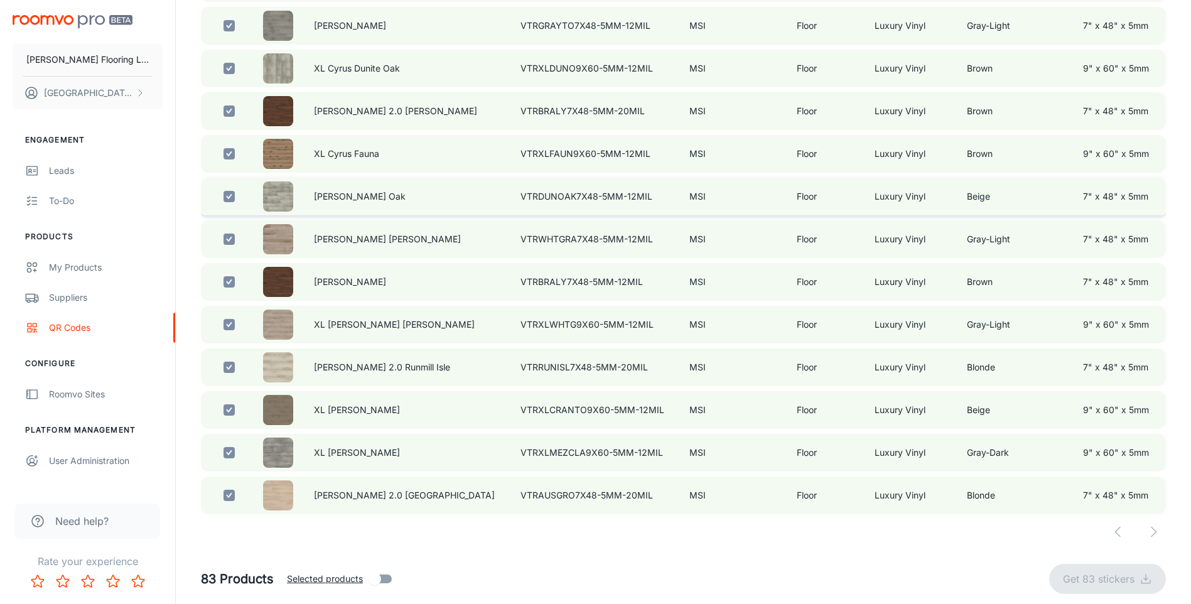
checkbox input "false"
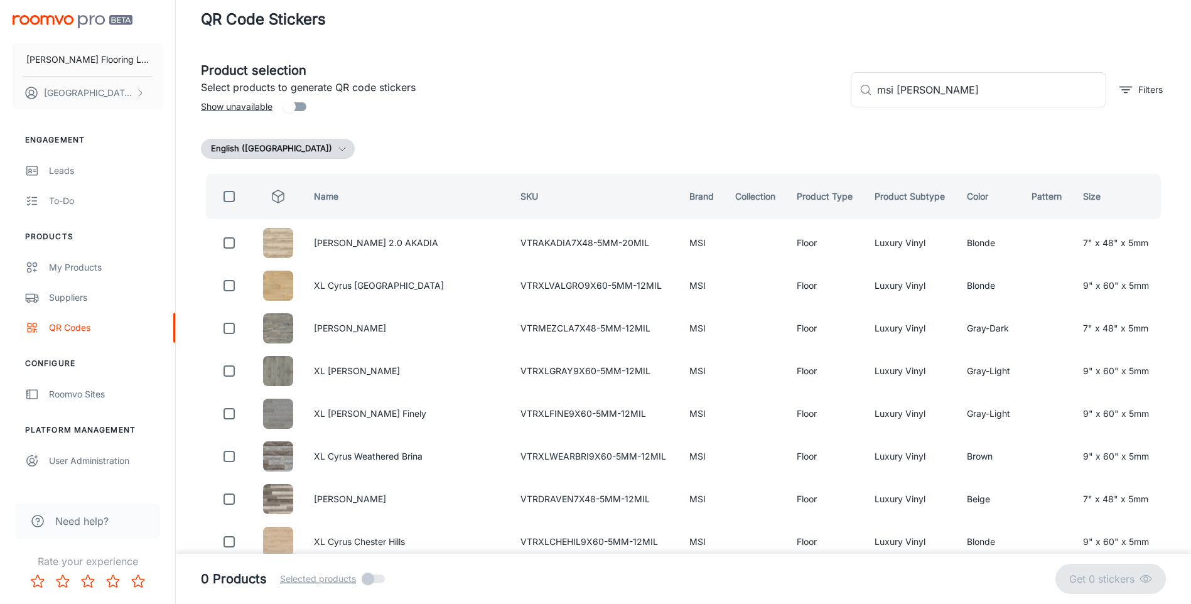
scroll to position [0, 0]
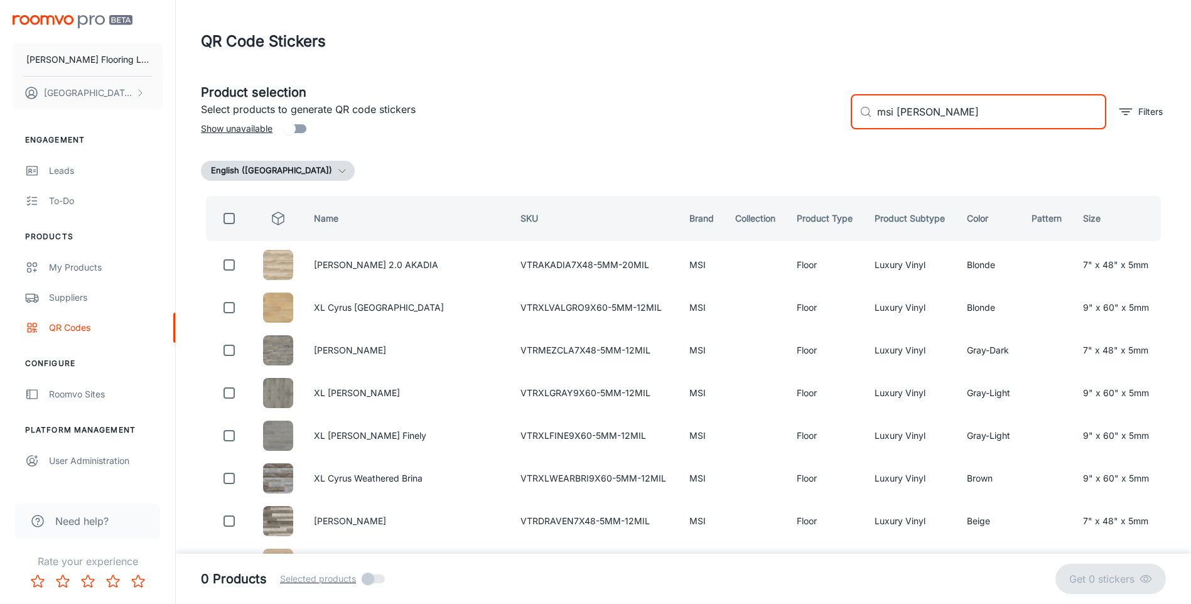
drag, startPoint x: 928, startPoint y: 114, endPoint x: 875, endPoint y: 122, distance: 53.5
click at [875, 122] on div "​ msi [PERSON_NAME] ​" at bounding box center [979, 111] width 256 height 35
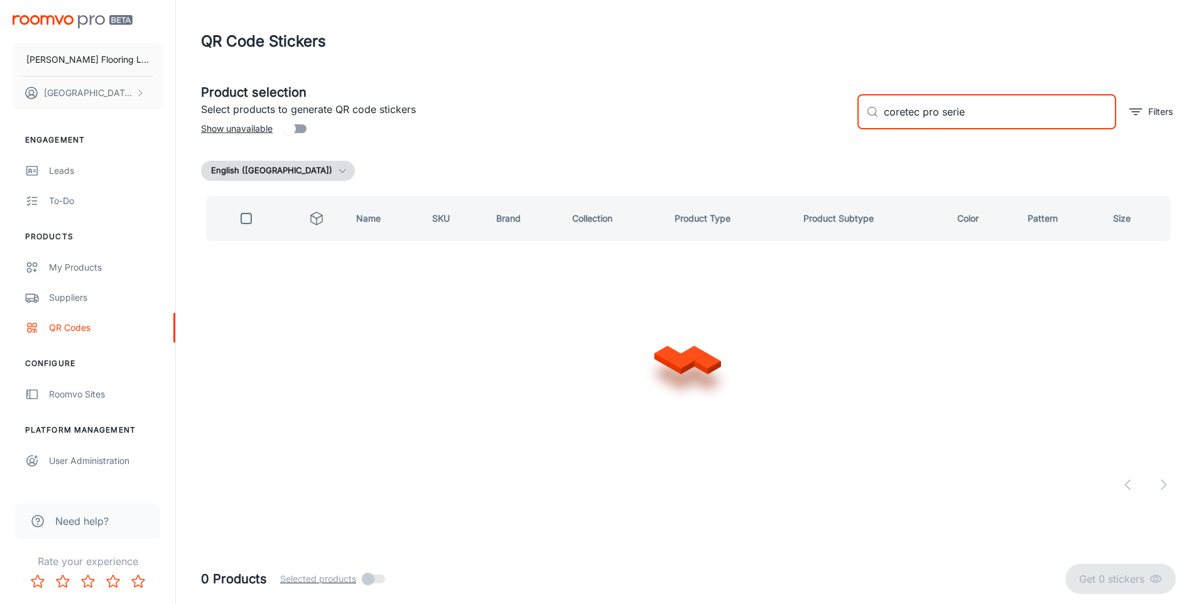
type input "coretec pro series"
checkbox input "true"
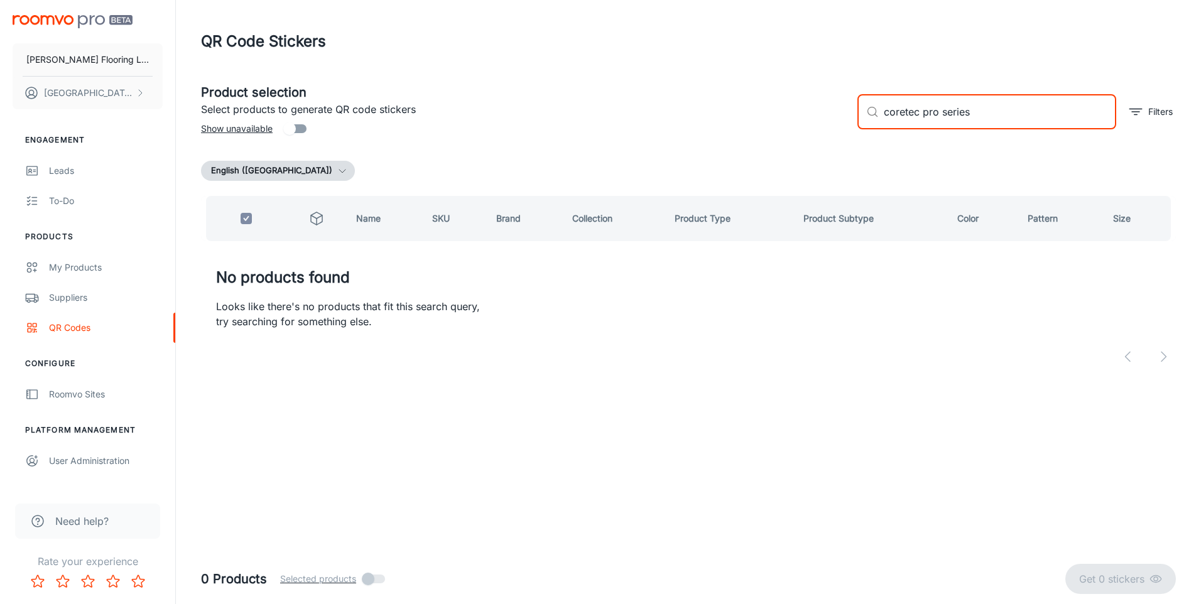
drag, startPoint x: 987, startPoint y: 109, endPoint x: 925, endPoint y: 117, distance: 62.6
click at [925, 117] on input "coretec pro series" at bounding box center [1000, 111] width 232 height 35
click at [934, 115] on input "coretec pro series" at bounding box center [1000, 111] width 232 height 35
click at [939, 114] on input "coretec pro series" at bounding box center [1000, 111] width 232 height 35
drag, startPoint x: 986, startPoint y: 106, endPoint x: 943, endPoint y: 107, distance: 42.7
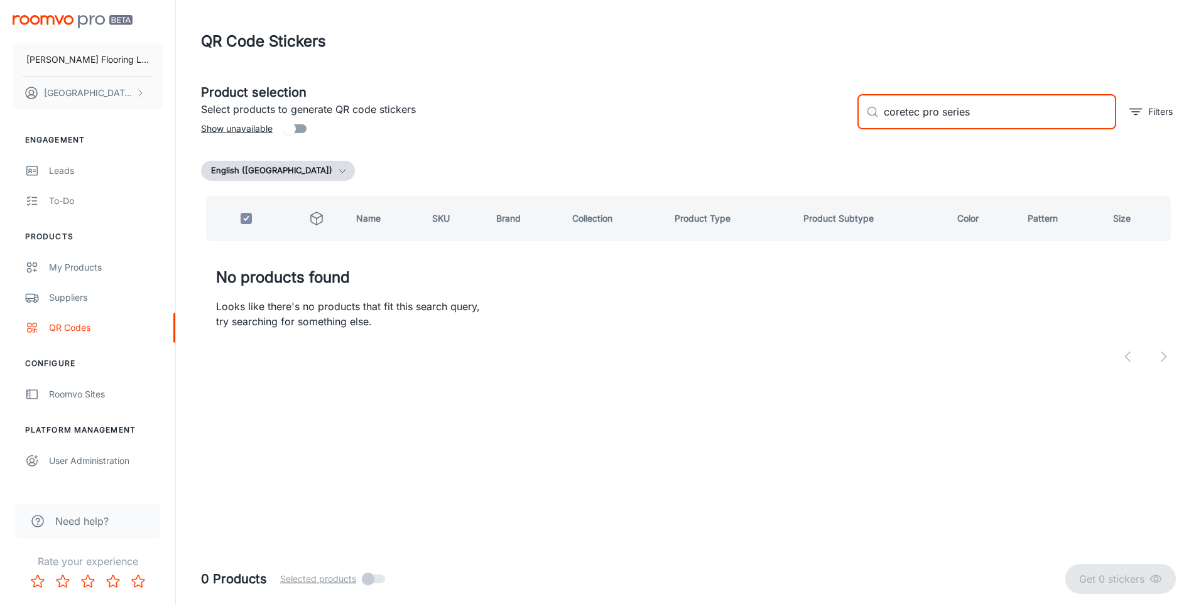
click at [943, 107] on input "coretec pro series" at bounding box center [1000, 111] width 232 height 35
type input "coretec pro"
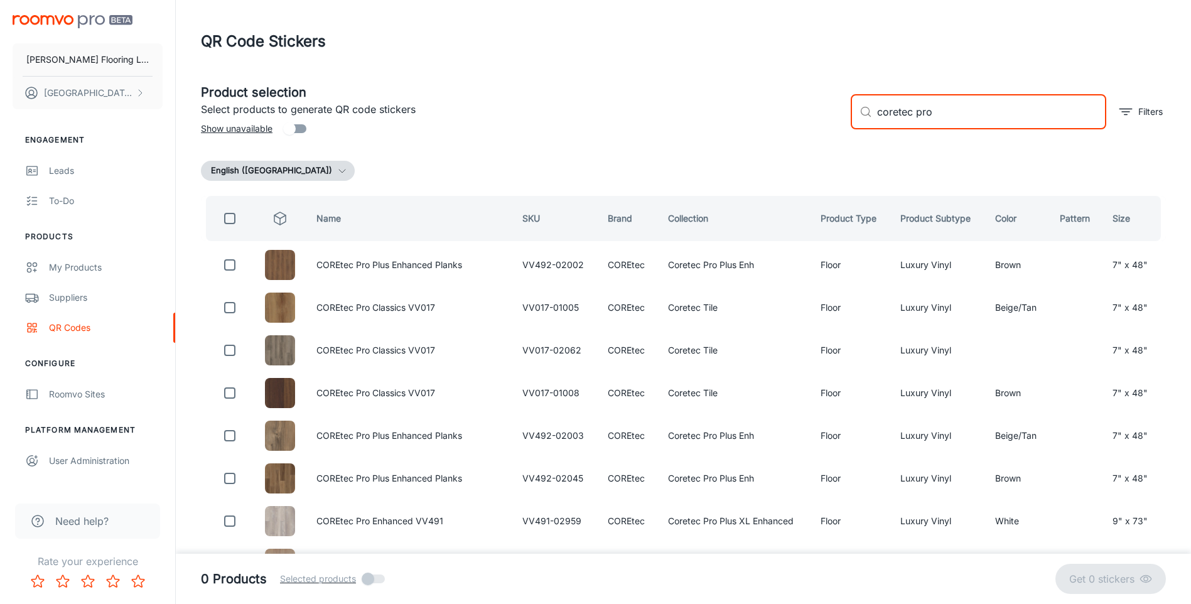
drag, startPoint x: 233, startPoint y: 222, endPoint x: 350, endPoint y: 328, distance: 158.3
click at [233, 222] on input "checkbox" at bounding box center [229, 218] width 25 height 25
checkbox input "true"
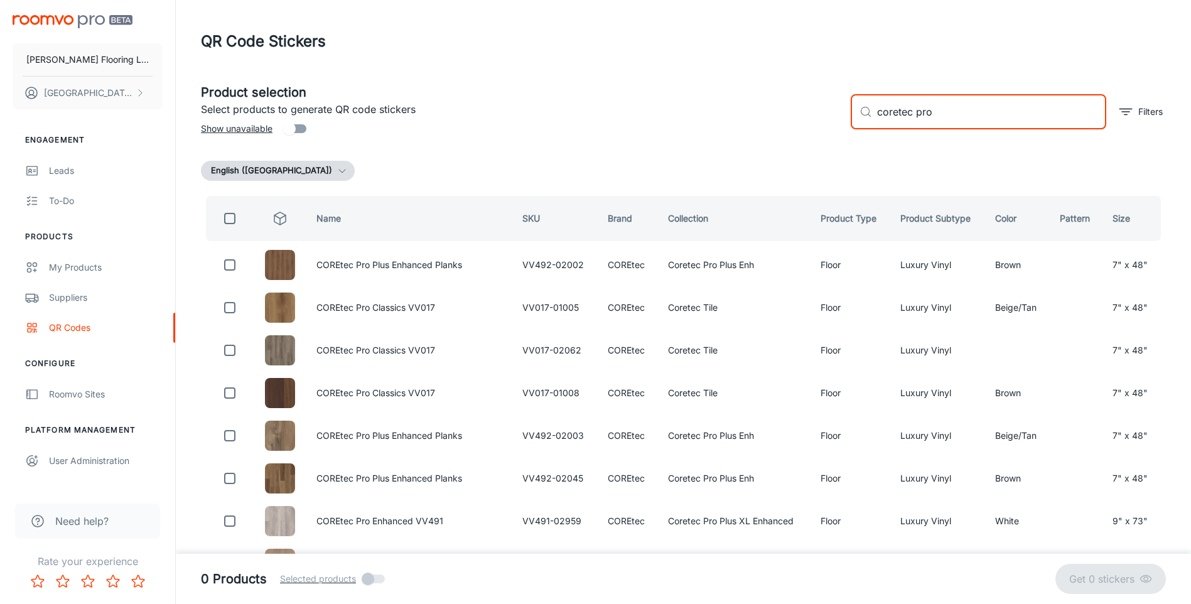
checkbox input "true"
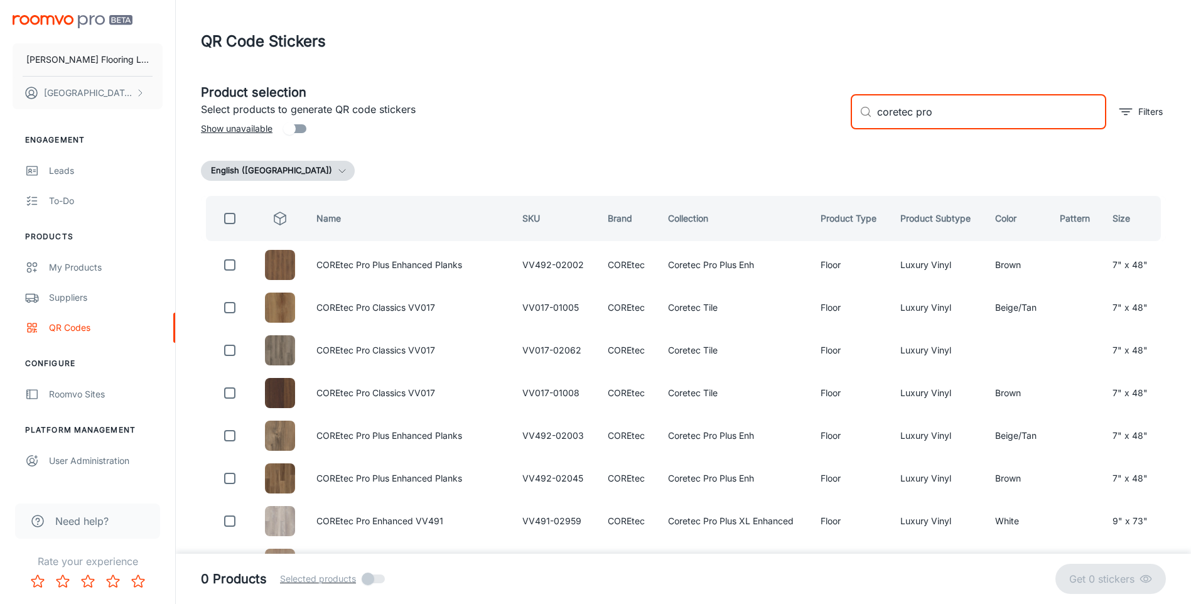
checkbox input "true"
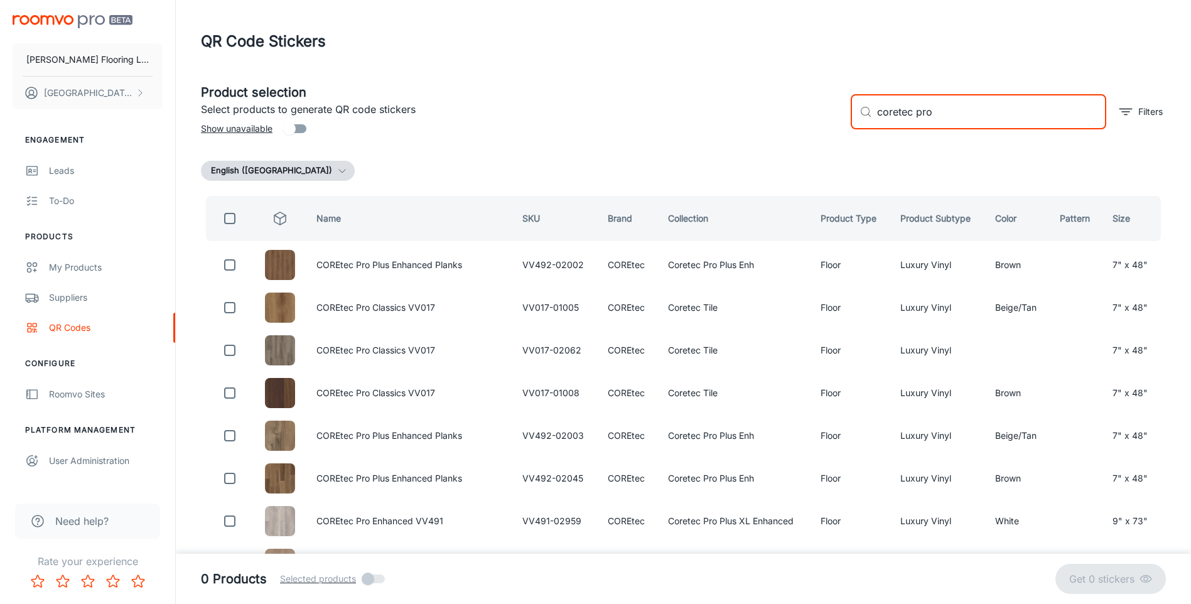
checkbox input "true"
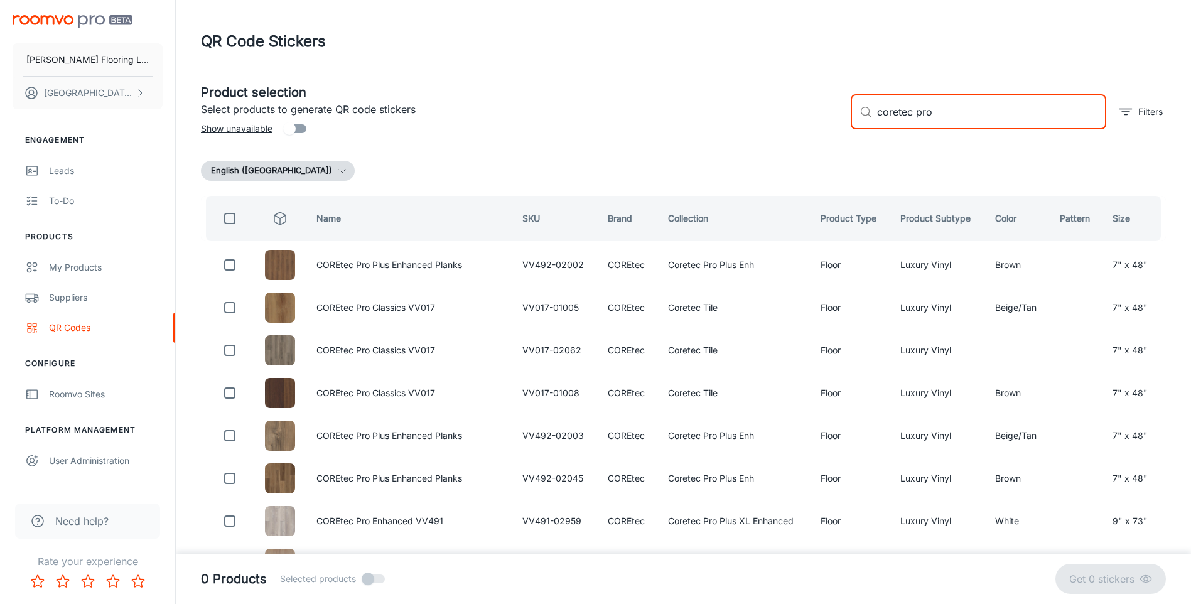
checkbox input "true"
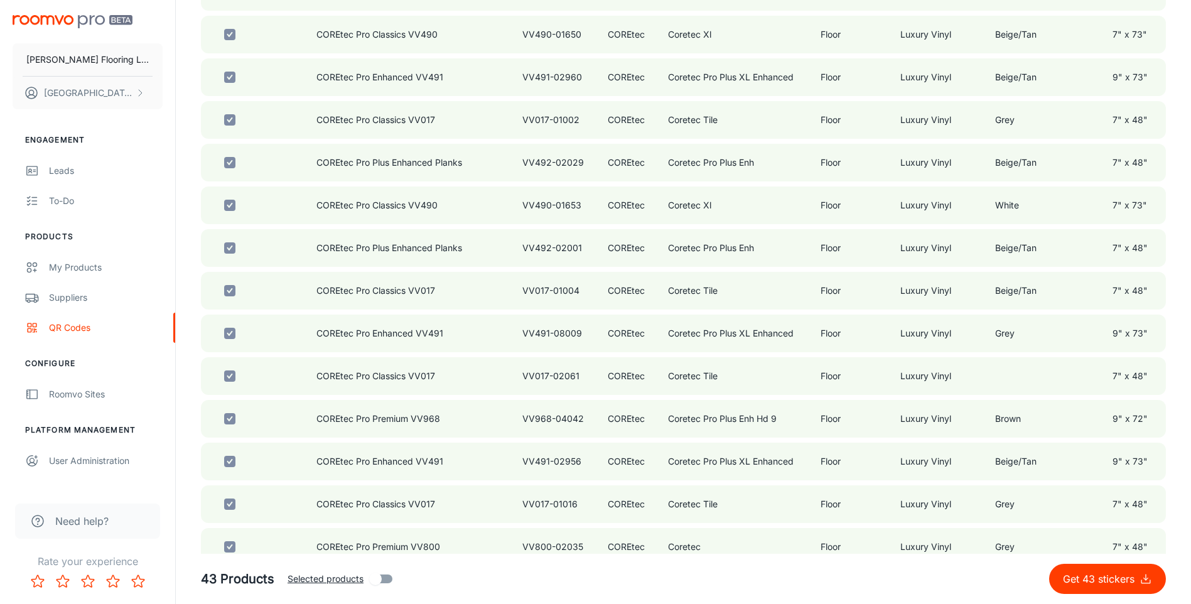
scroll to position [1563, 0]
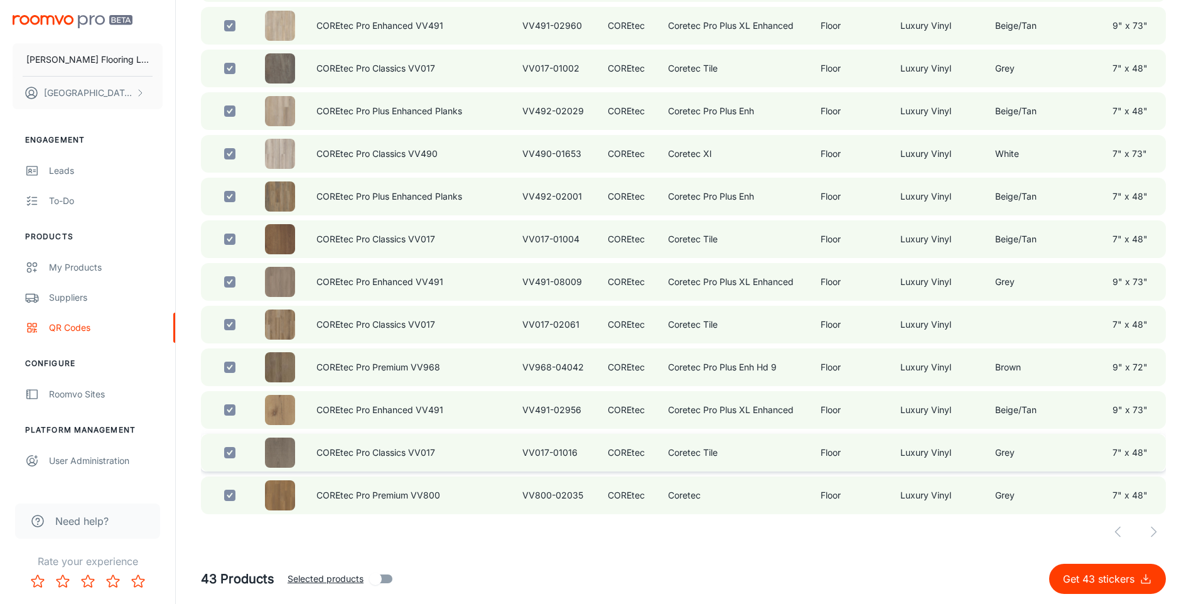
drag, startPoint x: 1127, startPoint y: 576, endPoint x: 880, endPoint y: 464, distance: 271.5
click at [1127, 576] on p "Get 43 stickers" at bounding box center [1101, 579] width 77 height 15
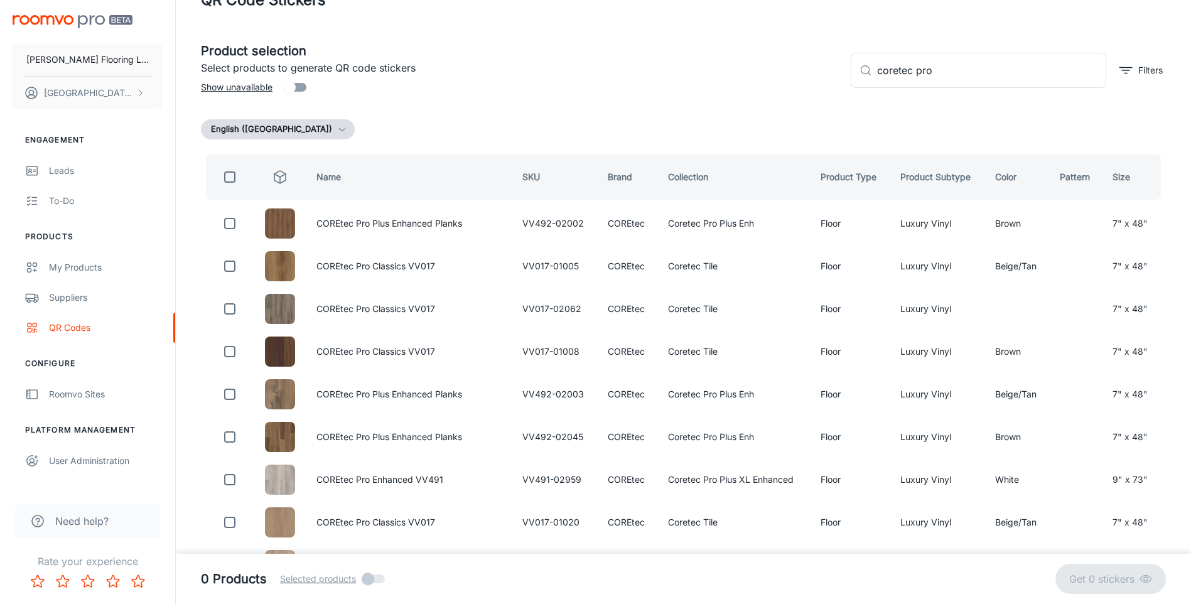
scroll to position [0, 0]
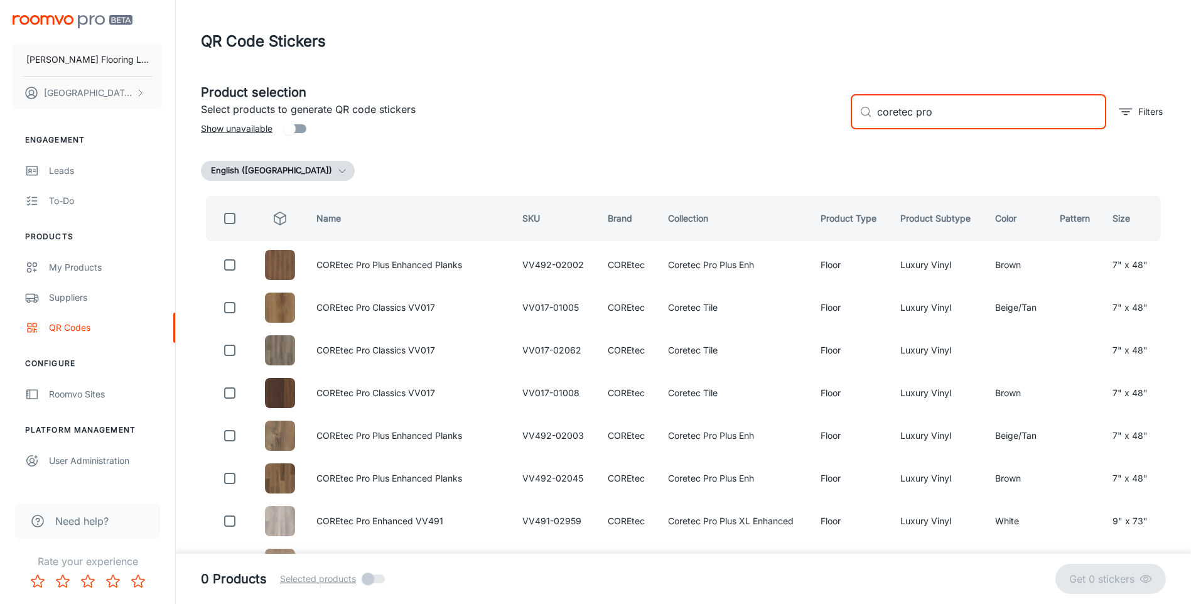
drag, startPoint x: 941, startPoint y: 109, endPoint x: 764, endPoint y: 146, distance: 181.6
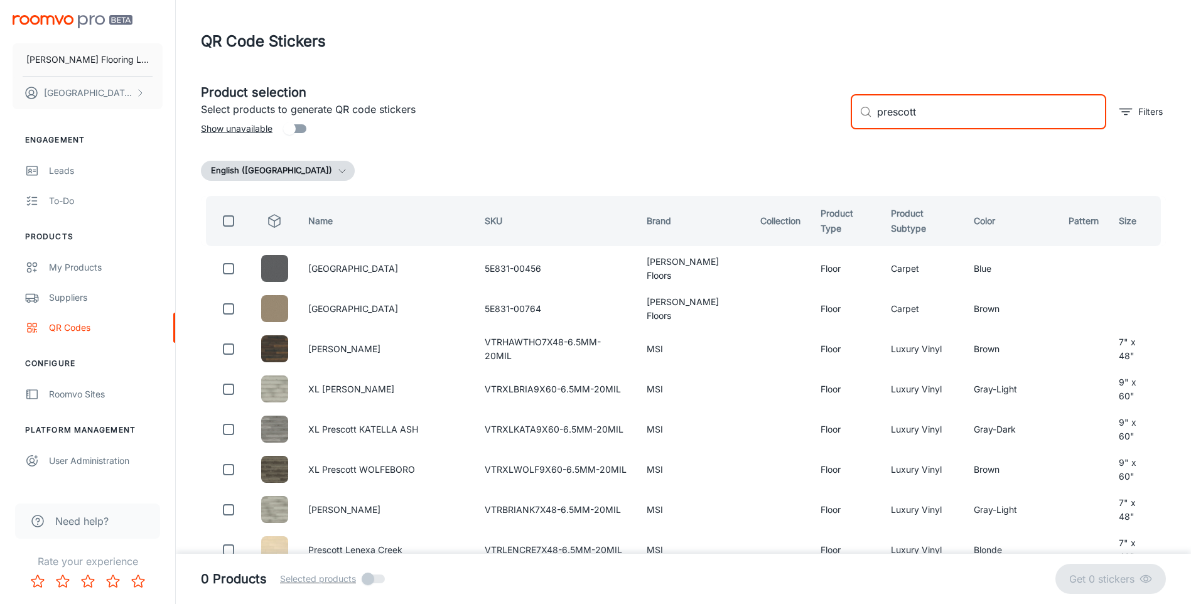
click at [225, 217] on input "checkbox" at bounding box center [228, 221] width 25 height 25
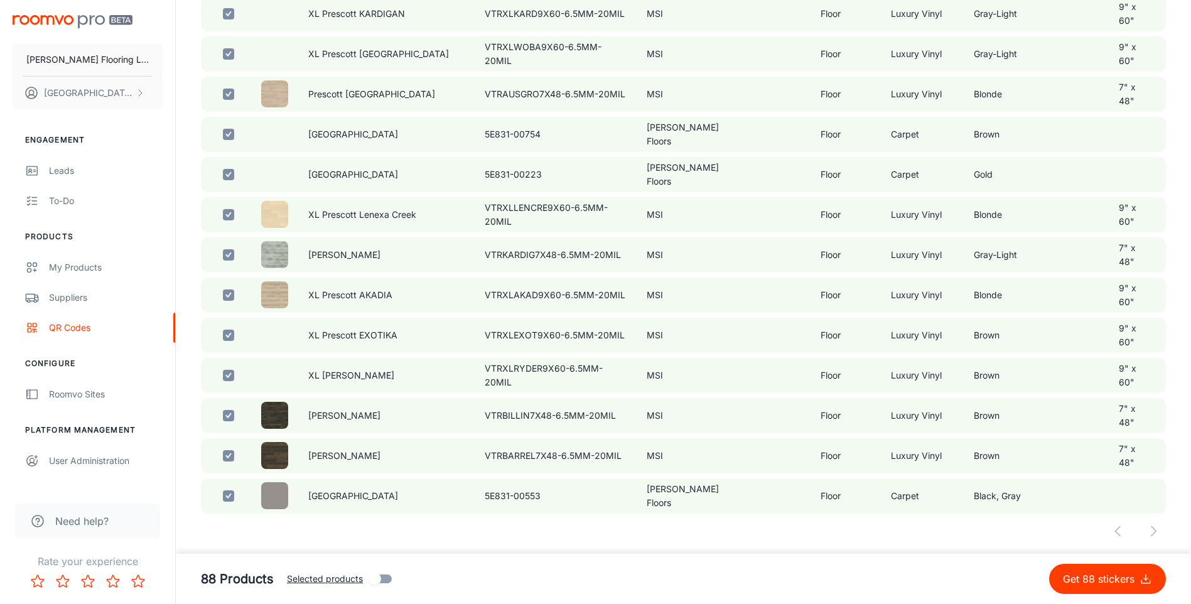
scroll to position [3485, 0]
click at [1100, 580] on p "Get 88 stickers" at bounding box center [1101, 579] width 77 height 15
